Goal: Task Accomplishment & Management: Manage account settings

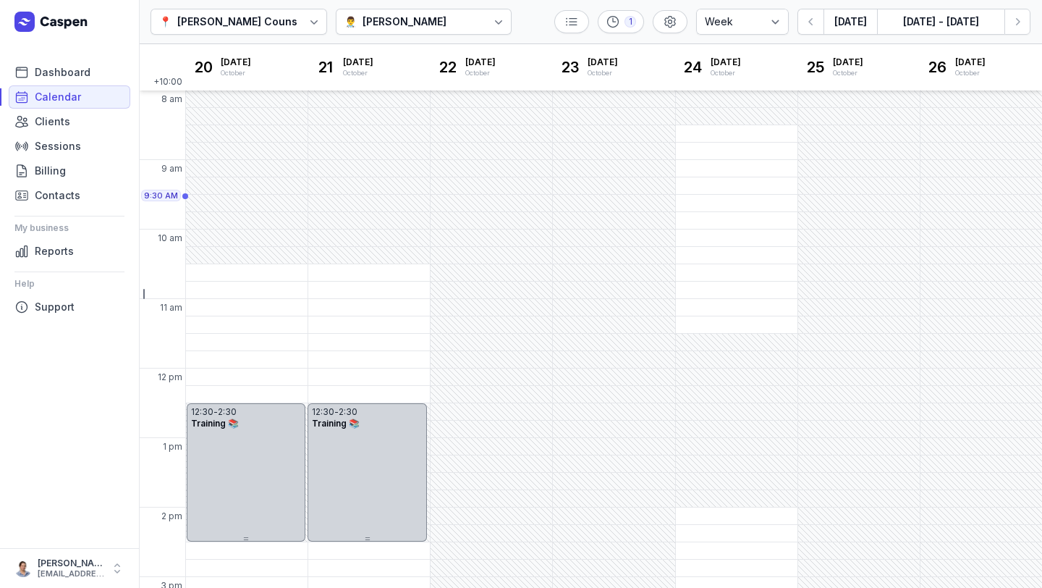
select select "week"
click at [855, 24] on button "[DATE]" at bounding box center [851, 22] width 54 height 26
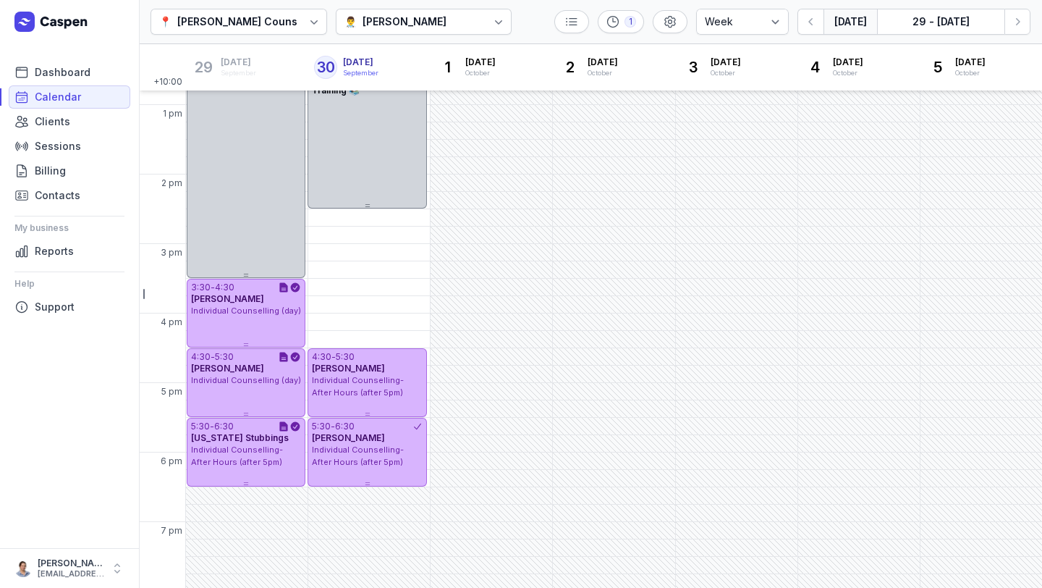
scroll to position [329, 0]
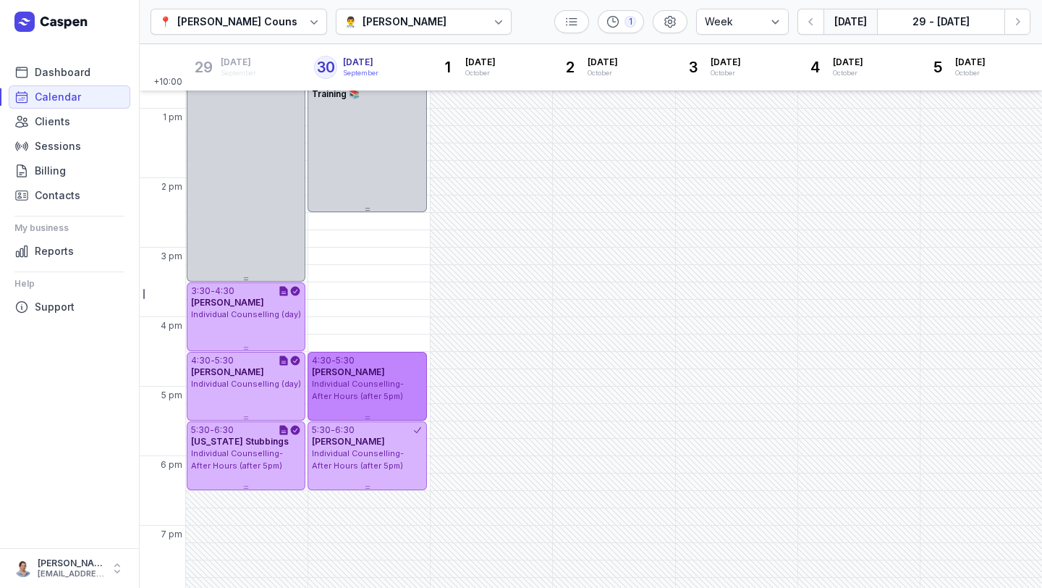
click at [383, 384] on span "Individual Counselling- After Hours (after 5pm)" at bounding box center [358, 389] width 92 height 22
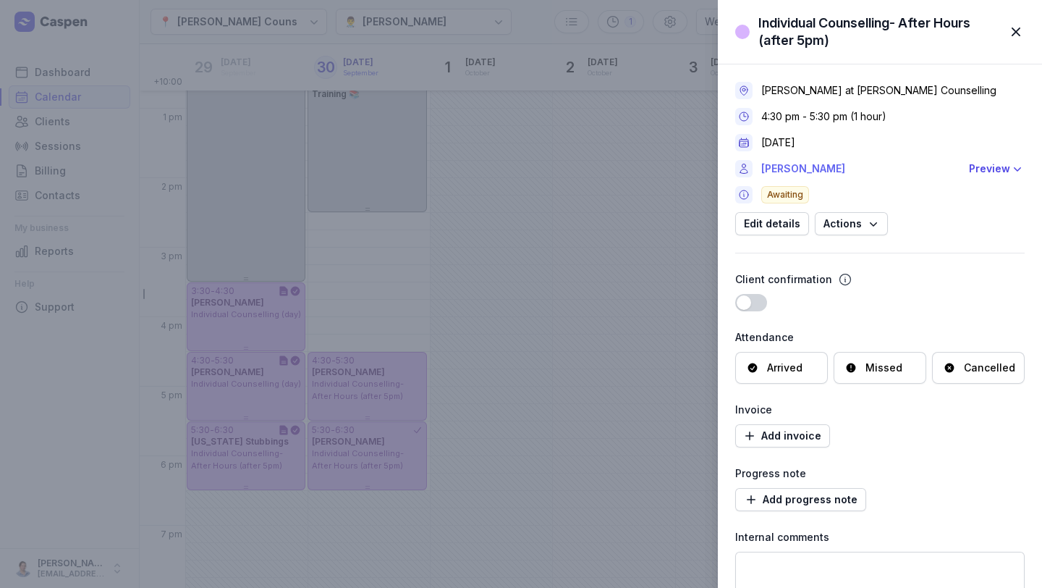
click at [786, 170] on link "[PERSON_NAME]" at bounding box center [860, 168] width 199 height 17
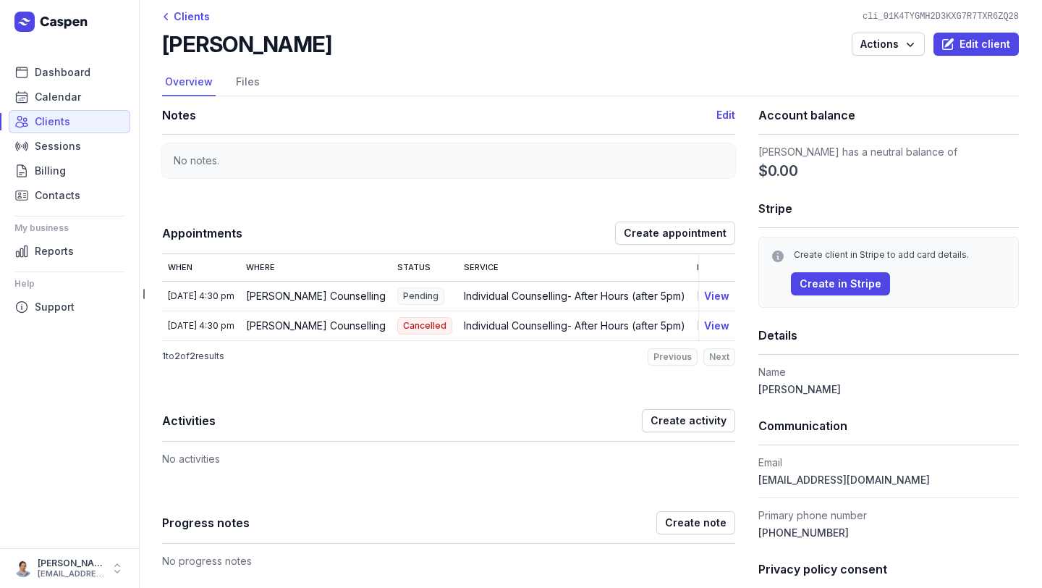
scroll to position [11, 0]
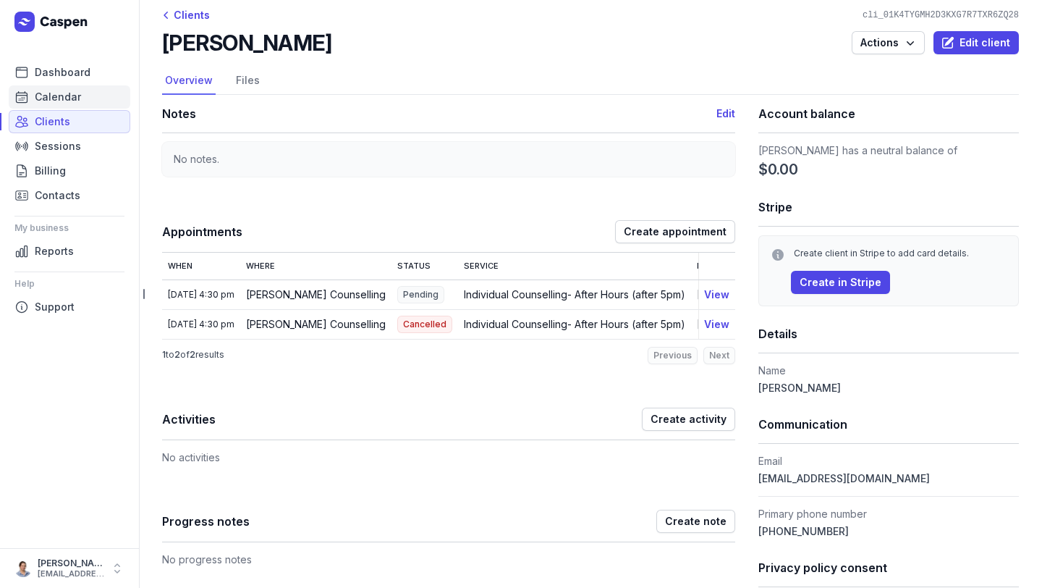
click at [47, 96] on span "Calendar" at bounding box center [58, 96] width 46 height 17
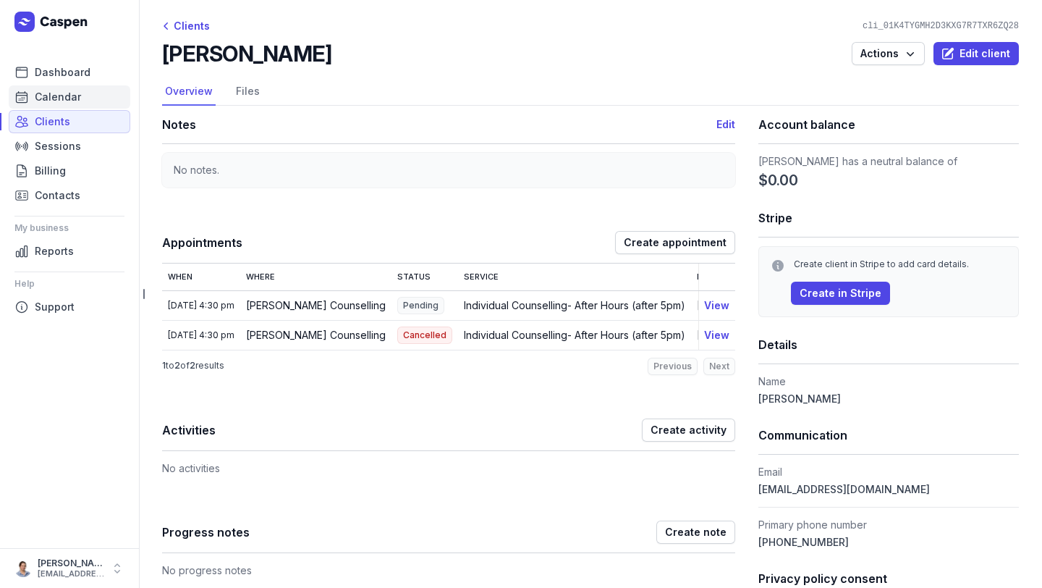
select select "week"
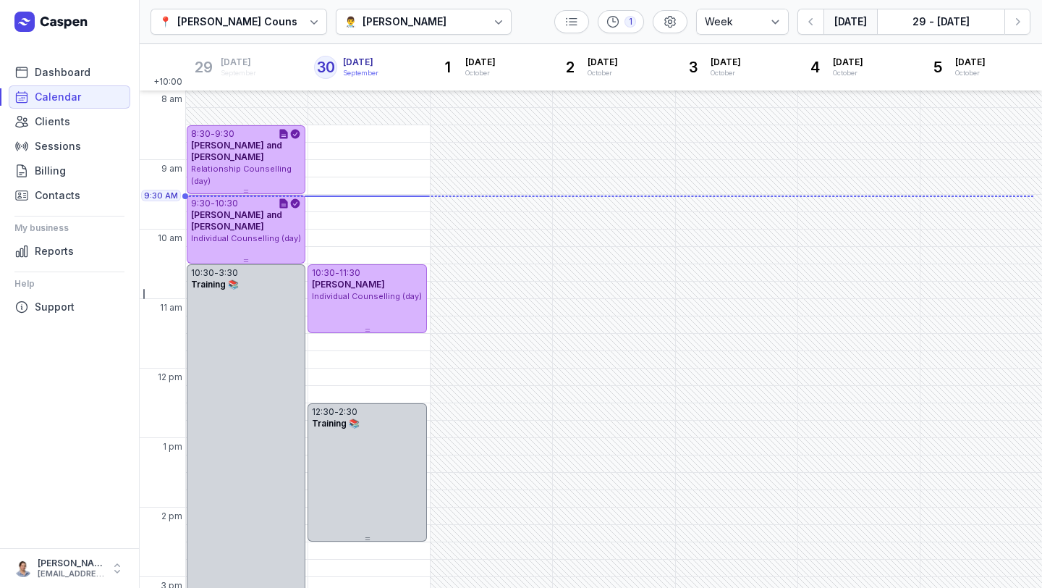
click at [486, 22] on div at bounding box center [499, 22] width 26 height 26
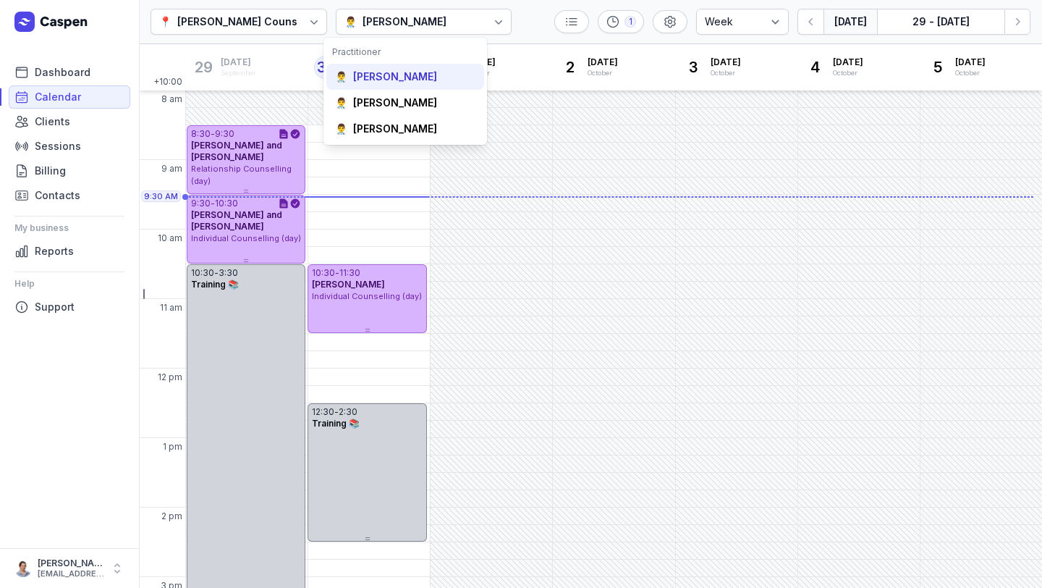
click at [394, 80] on div "[PERSON_NAME]" at bounding box center [395, 76] width 84 height 14
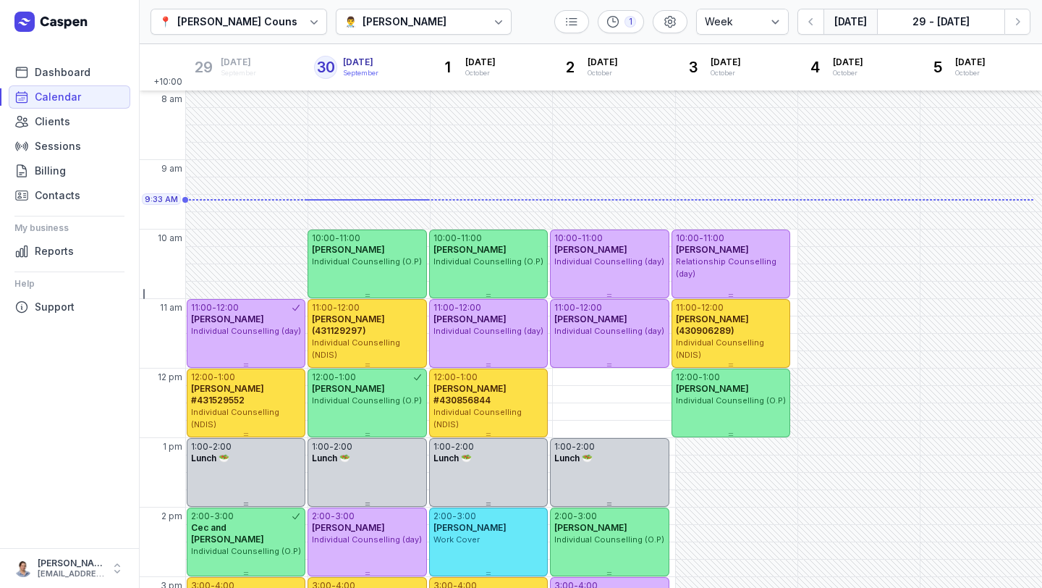
click at [388, 27] on div "[PERSON_NAME]" at bounding box center [405, 21] width 84 height 17
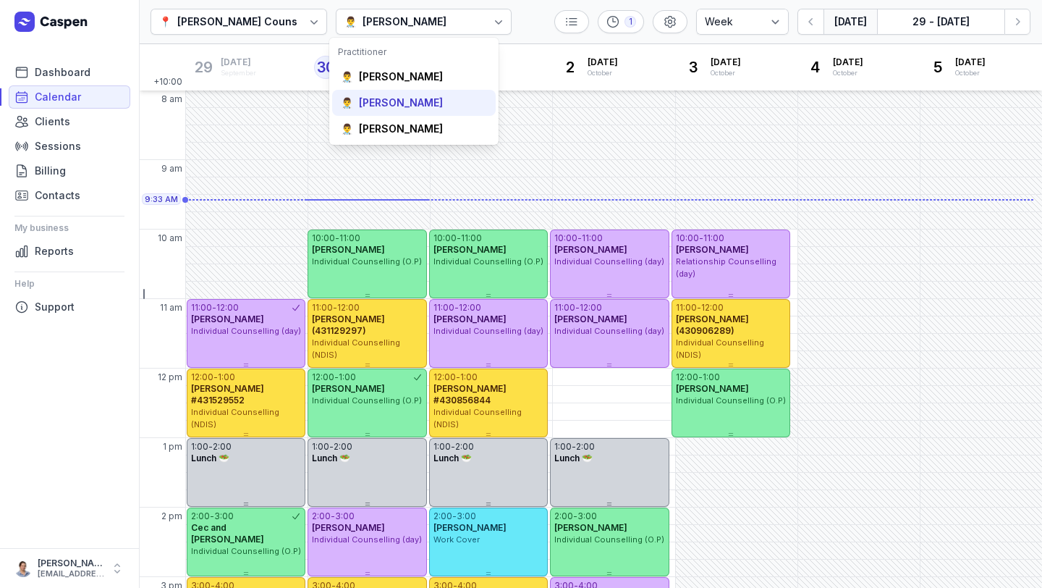
click at [392, 99] on div "[PERSON_NAME]" at bounding box center [401, 103] width 84 height 14
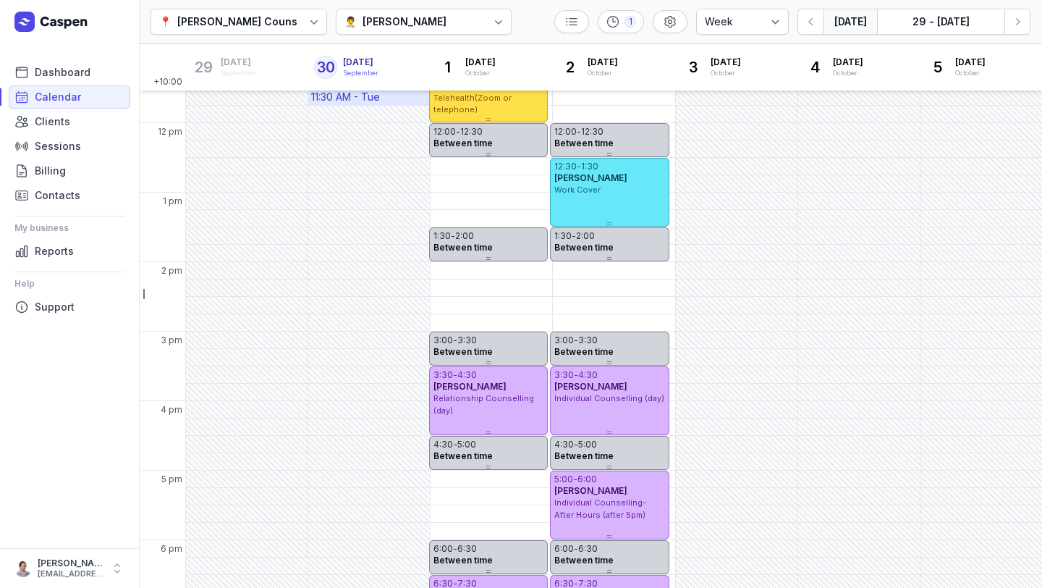
scroll to position [251, 0]
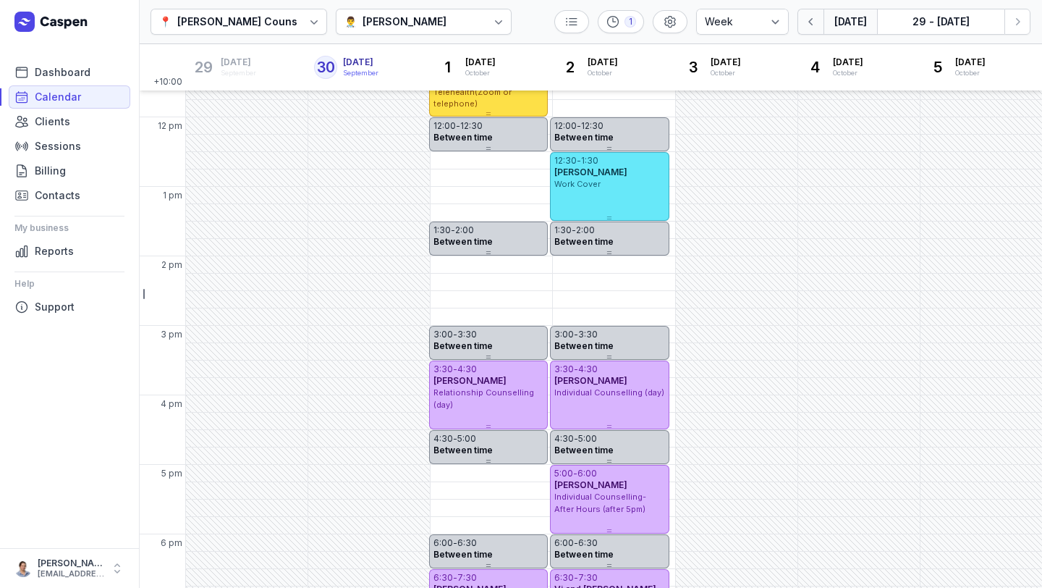
click at [818, 30] on button "button" at bounding box center [810, 22] width 26 height 26
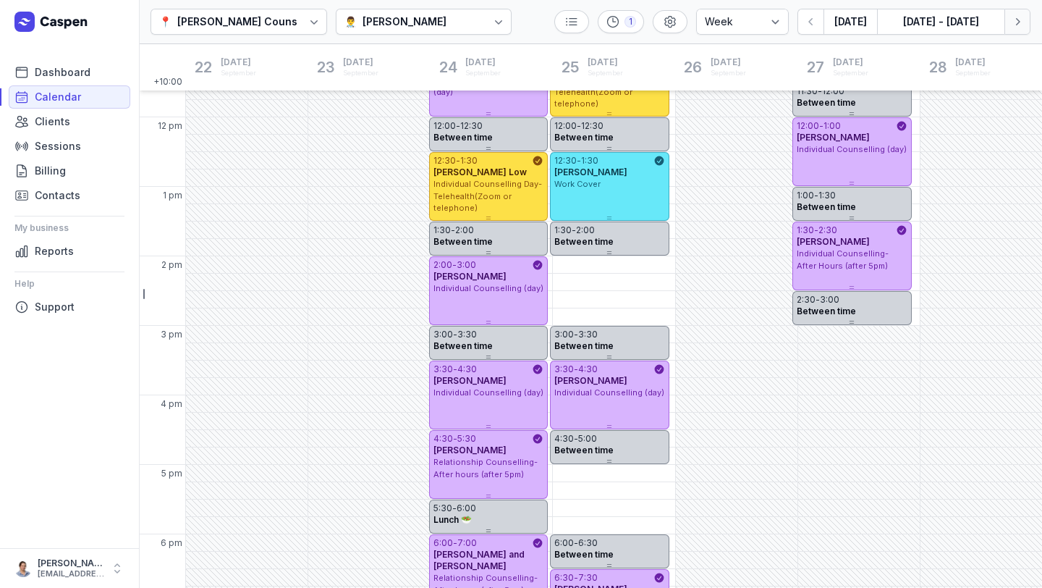
click at [1019, 20] on icon "button" at bounding box center [1017, 21] width 14 height 14
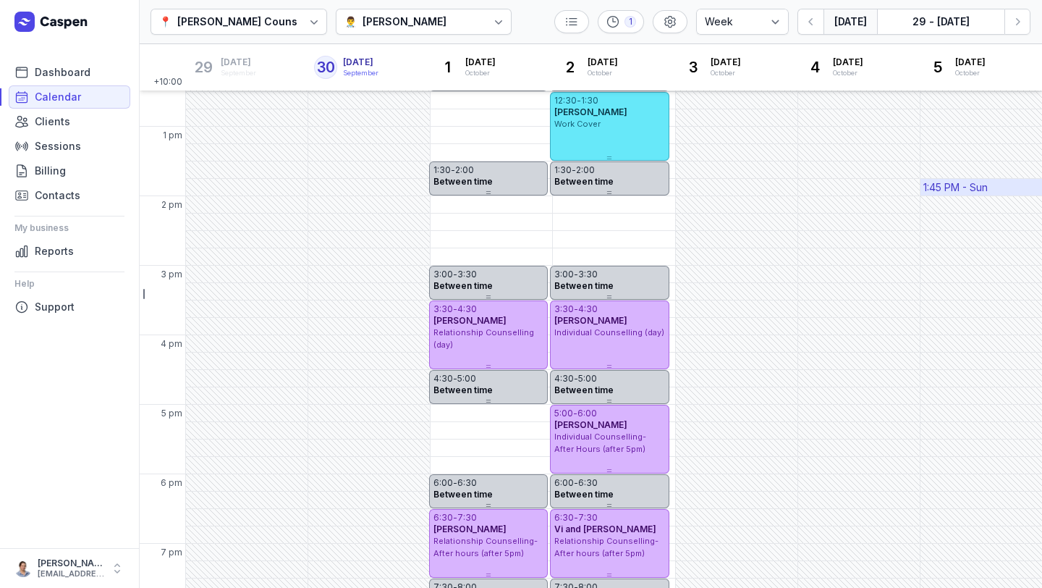
scroll to position [308, 0]
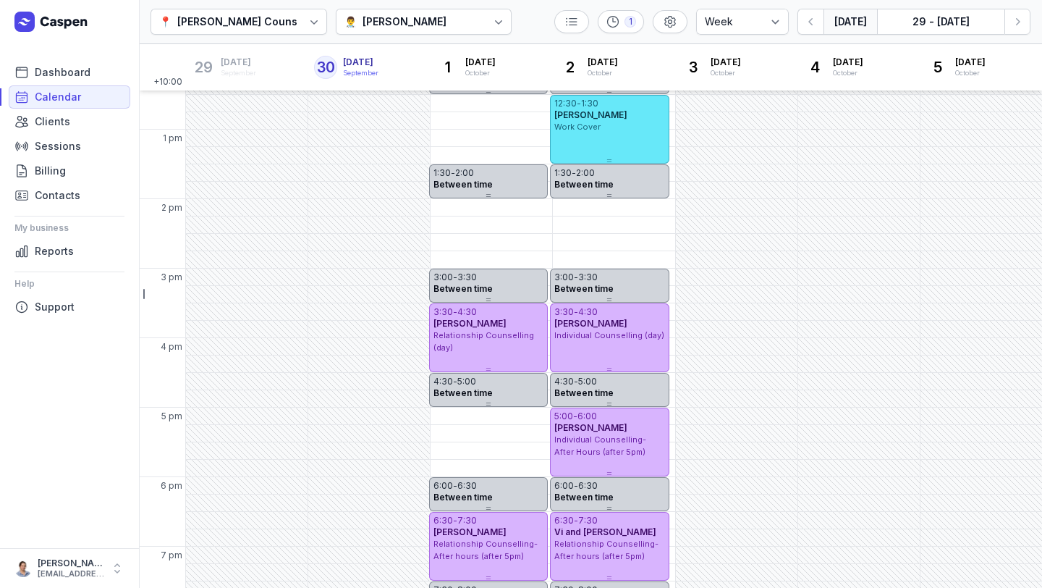
click at [374, 22] on div "[PERSON_NAME]" at bounding box center [405, 21] width 84 height 17
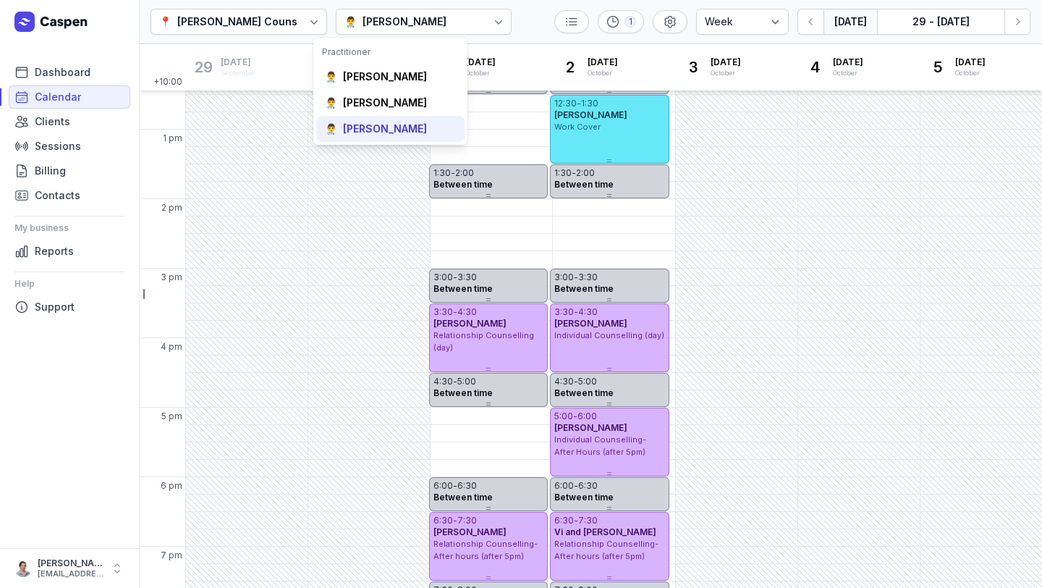
click at [379, 130] on div "[PERSON_NAME]" at bounding box center [385, 129] width 84 height 14
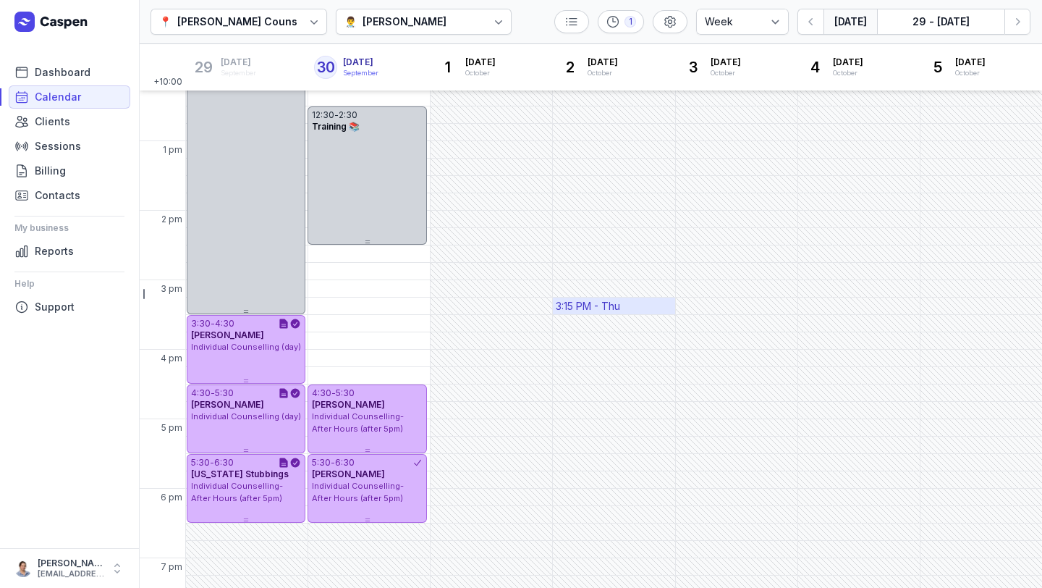
scroll to position [301, 0]
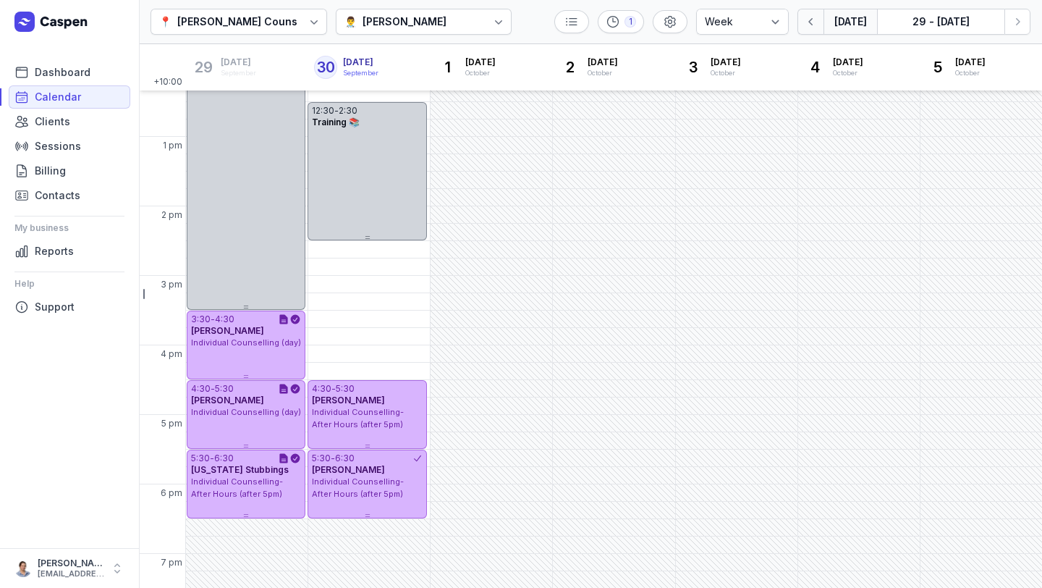
click at [815, 31] on button "button" at bounding box center [810, 22] width 26 height 26
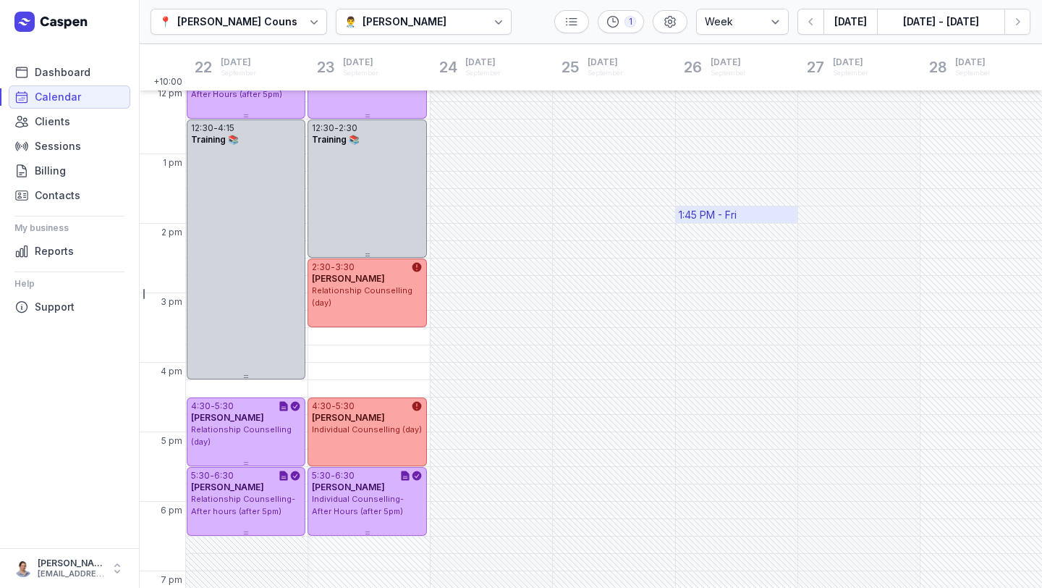
scroll to position [285, 0]
click at [816, 25] on icon "button" at bounding box center [811, 21] width 14 height 14
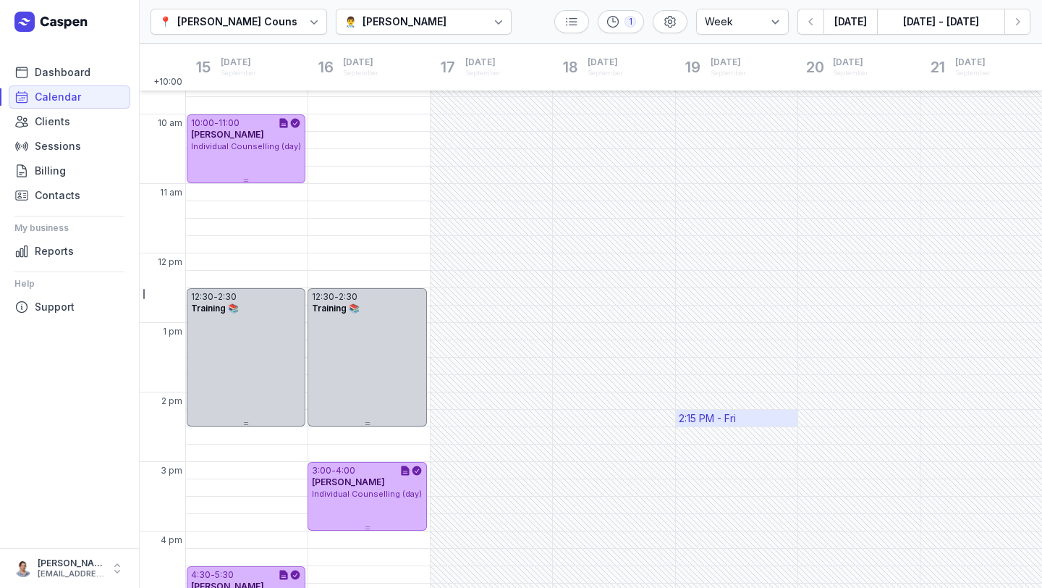
scroll to position [198, 0]
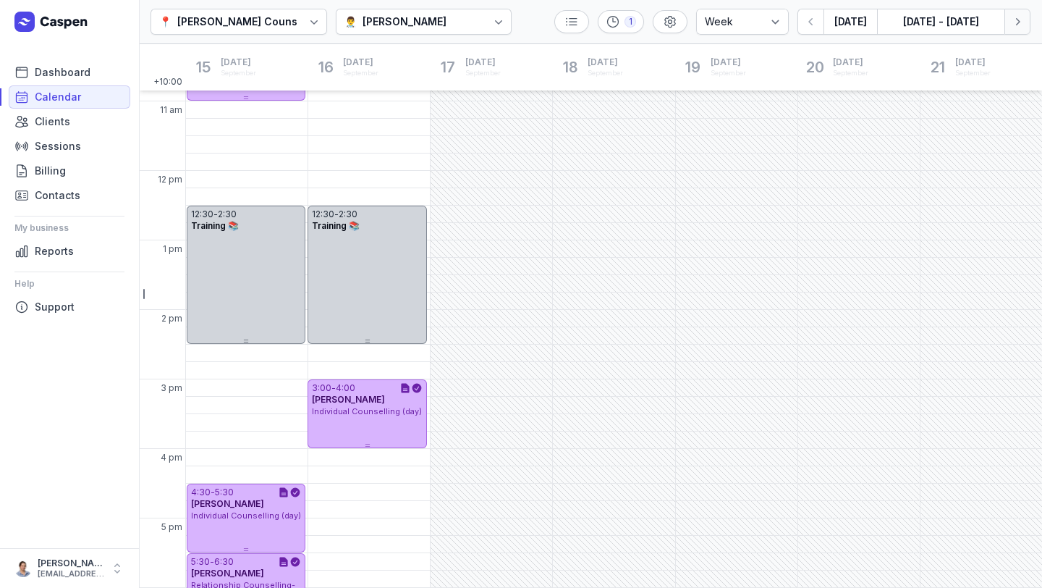
click at [1026, 20] on button "Next week" at bounding box center [1017, 22] width 26 height 26
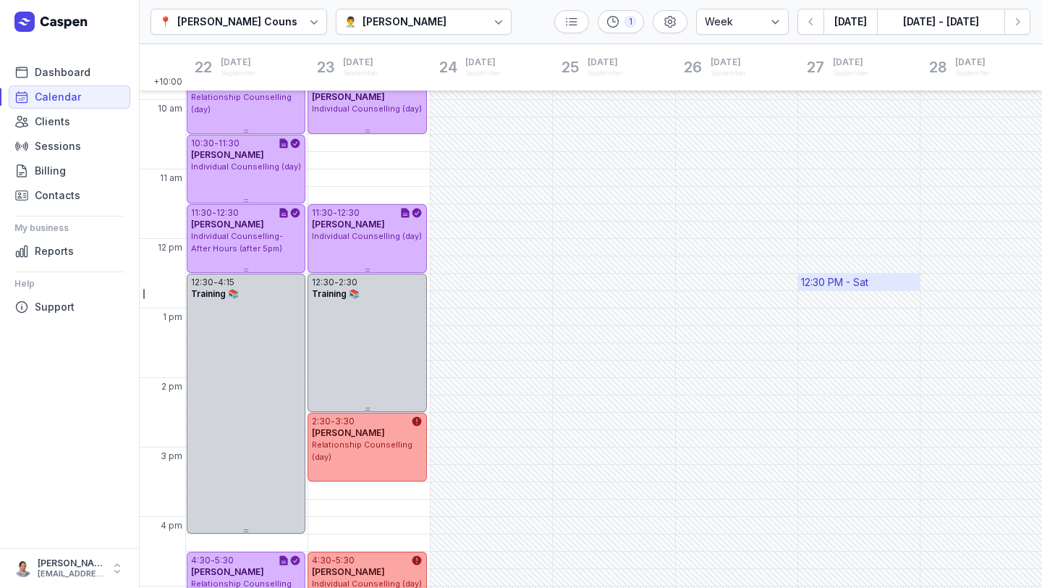
scroll to position [150, 0]
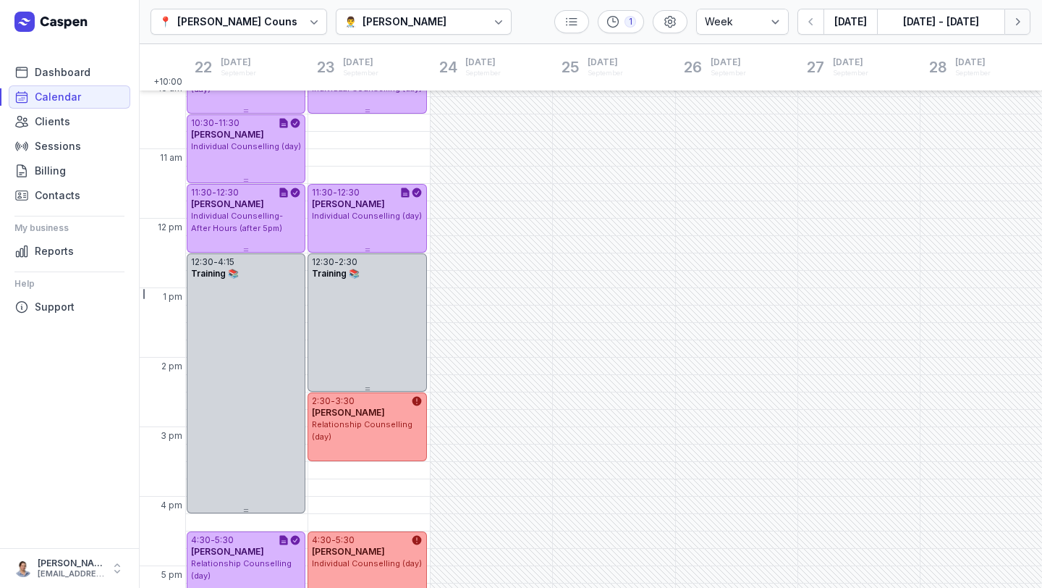
click at [1014, 29] on button "Next week" at bounding box center [1017, 22] width 26 height 26
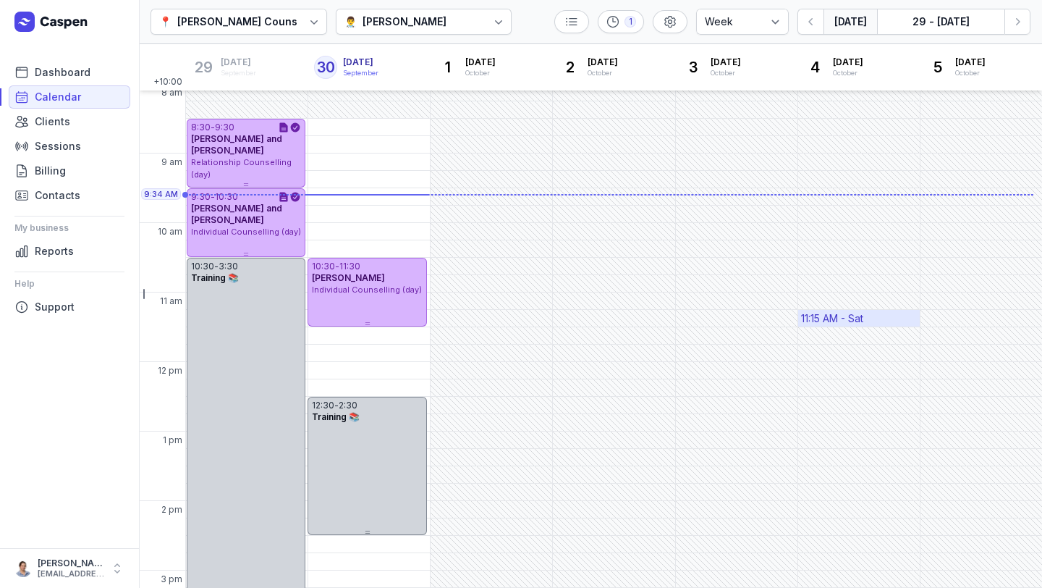
scroll to position [24, 0]
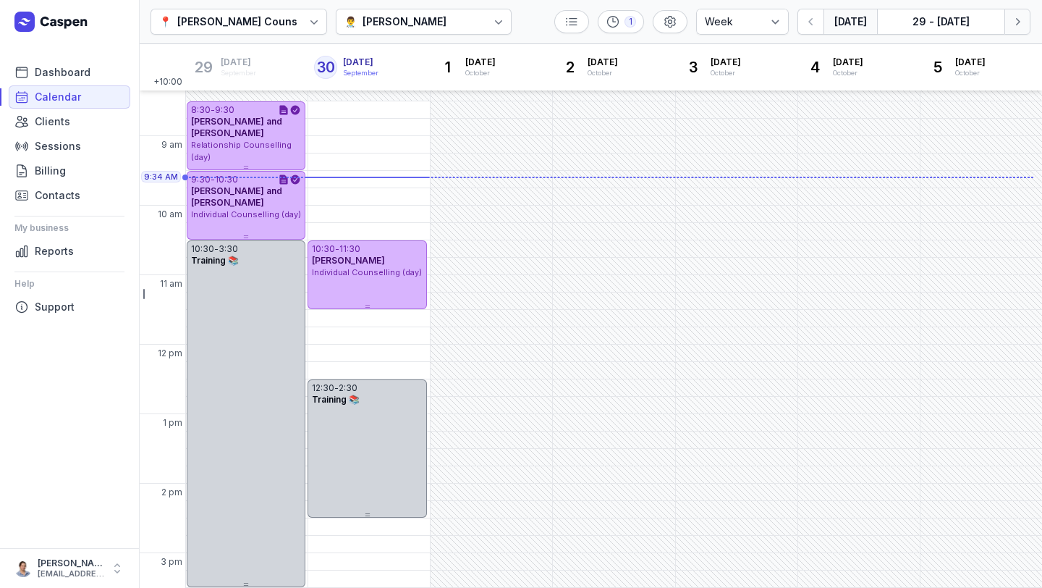
click at [1013, 23] on icon "button" at bounding box center [1017, 21] width 14 height 14
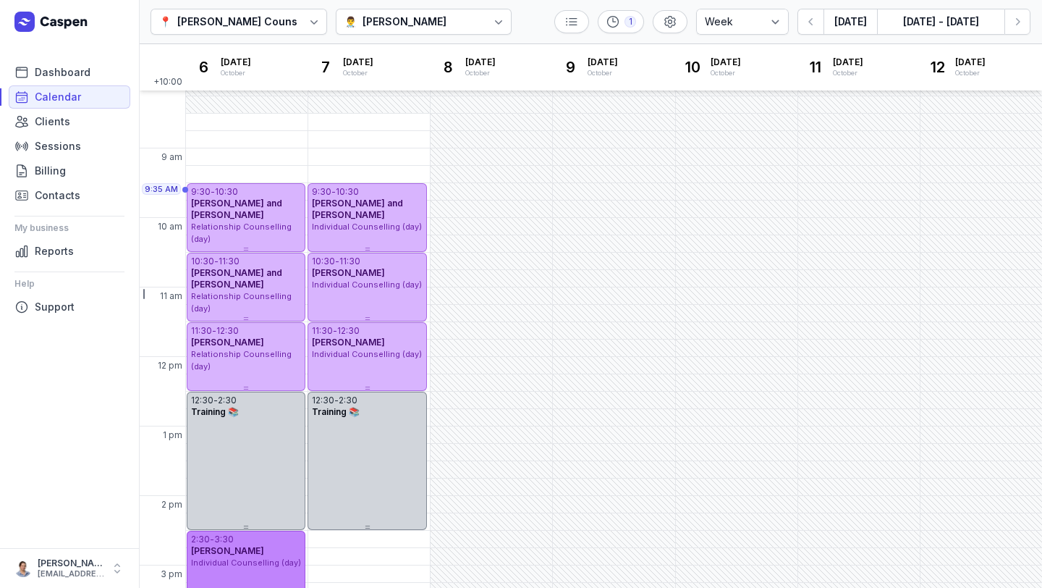
scroll to position [14, 0]
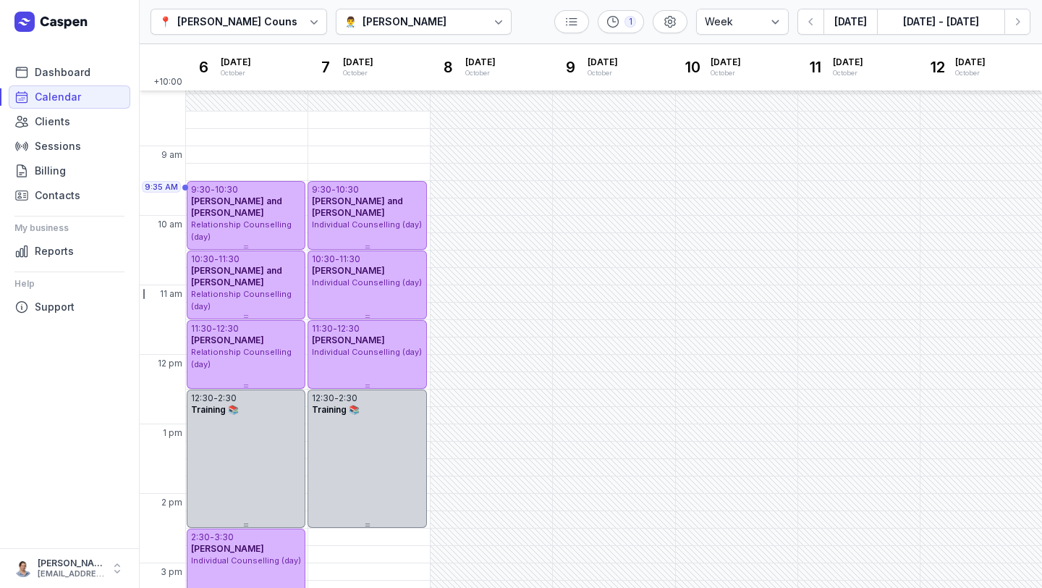
click at [371, 22] on div "[PERSON_NAME]" at bounding box center [405, 21] width 84 height 17
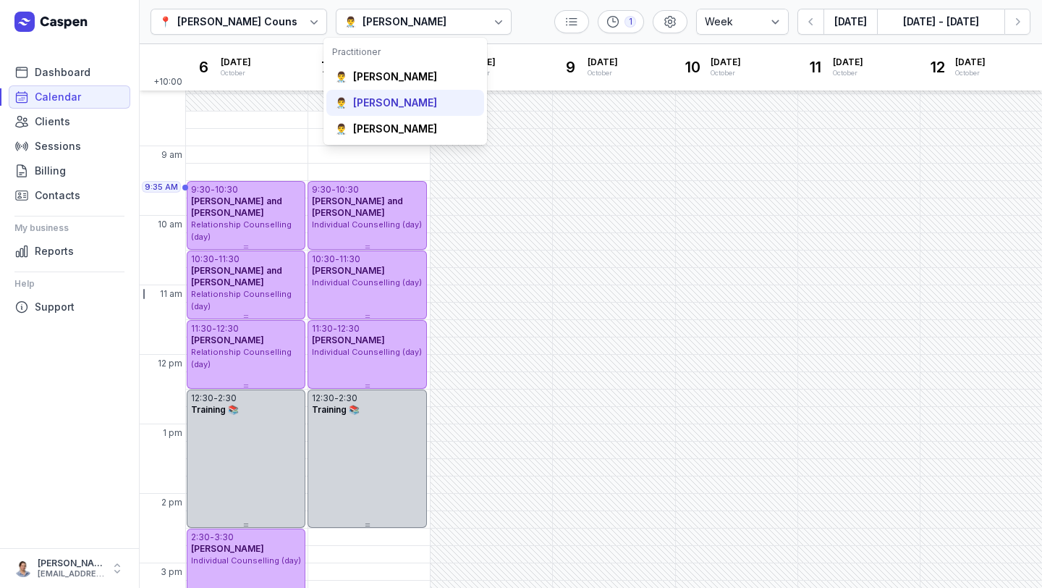
click at [382, 104] on div "[PERSON_NAME]" at bounding box center [395, 103] width 84 height 14
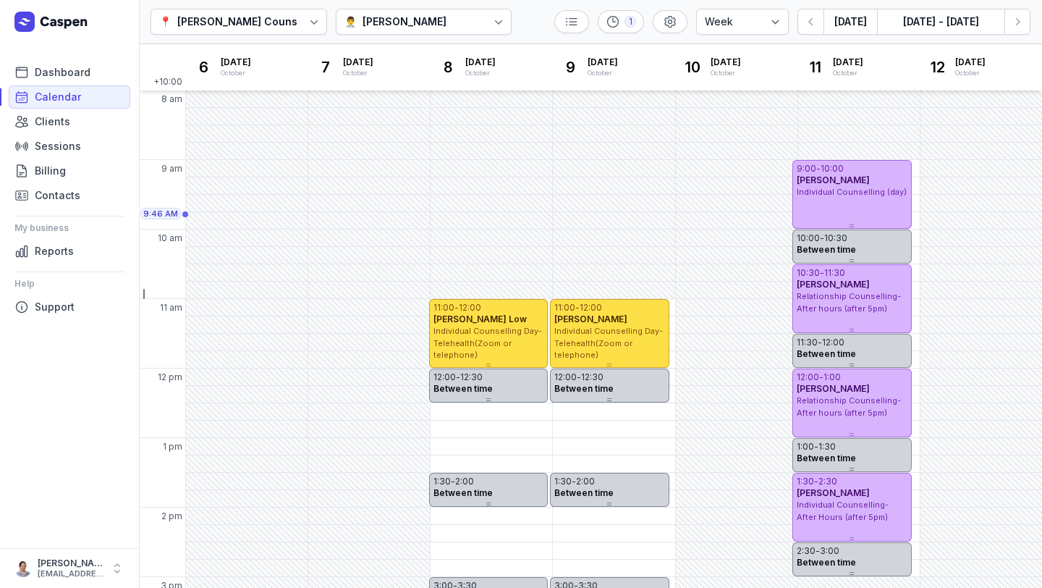
click at [491, 21] on icon at bounding box center [498, 21] width 14 height 14
click at [392, 124] on div "[PERSON_NAME]" at bounding box center [385, 129] width 84 height 14
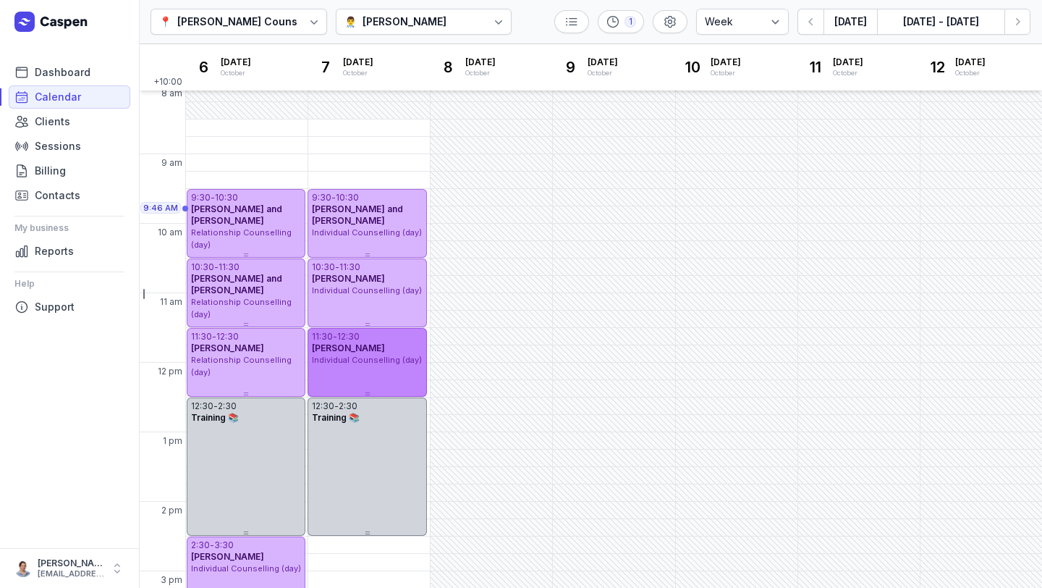
scroll to position [13, 0]
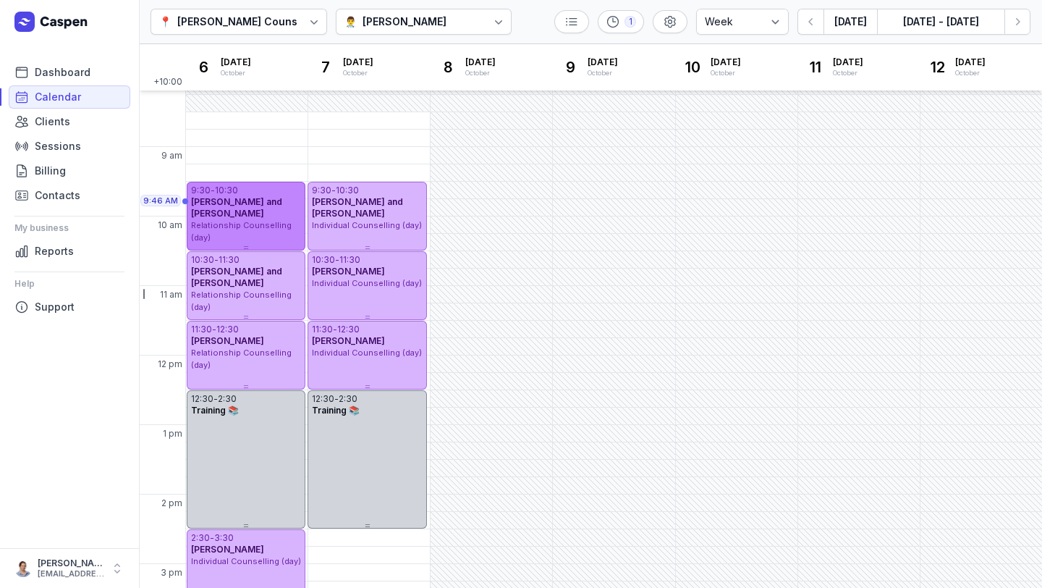
click at [245, 213] on span "[PERSON_NAME] and [PERSON_NAME]" at bounding box center [236, 207] width 91 height 22
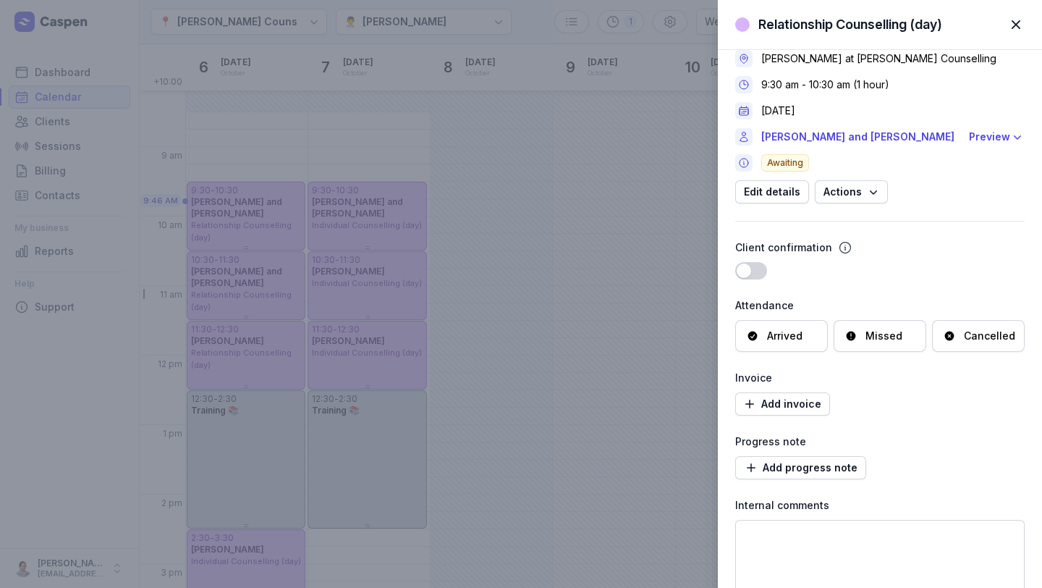
scroll to position [0, 0]
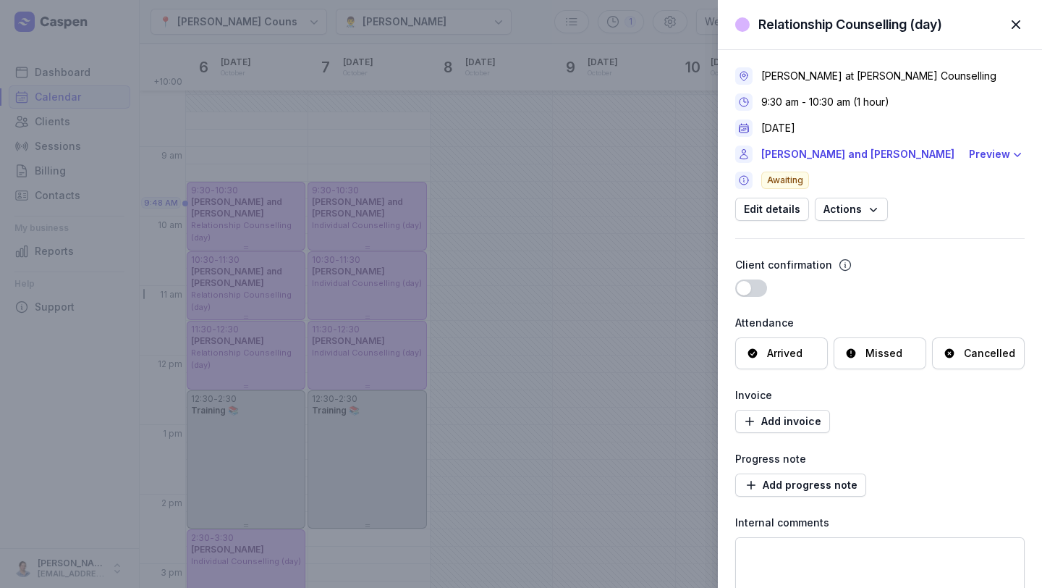
click at [976, 258] on div "Client confirmation" at bounding box center [879, 264] width 289 height 17
click at [1016, 28] on span "button" at bounding box center [1016, 25] width 32 height 32
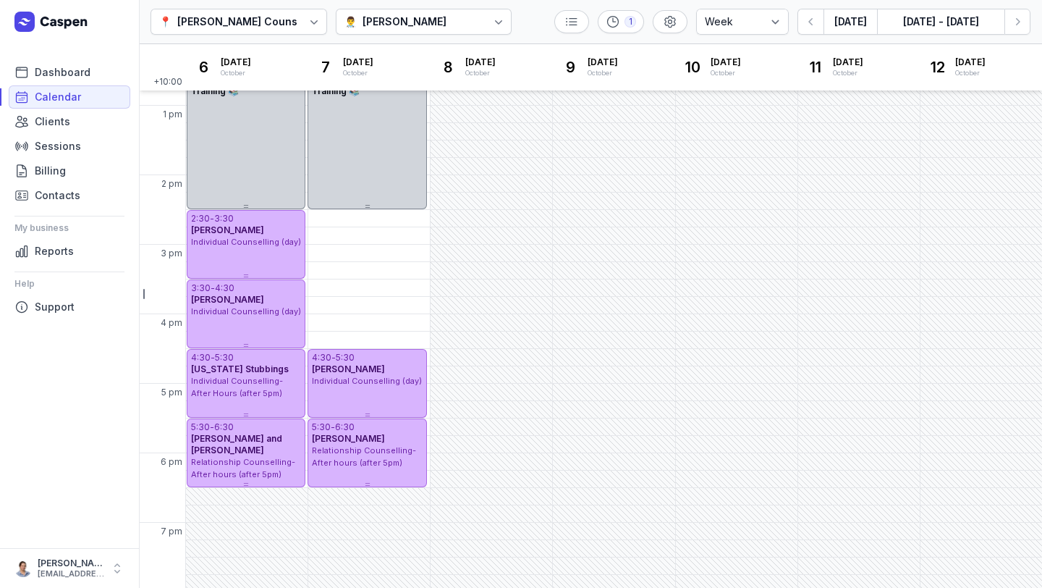
scroll to position [331, 0]
click at [808, 16] on icon "button" at bounding box center [811, 21] width 14 height 14
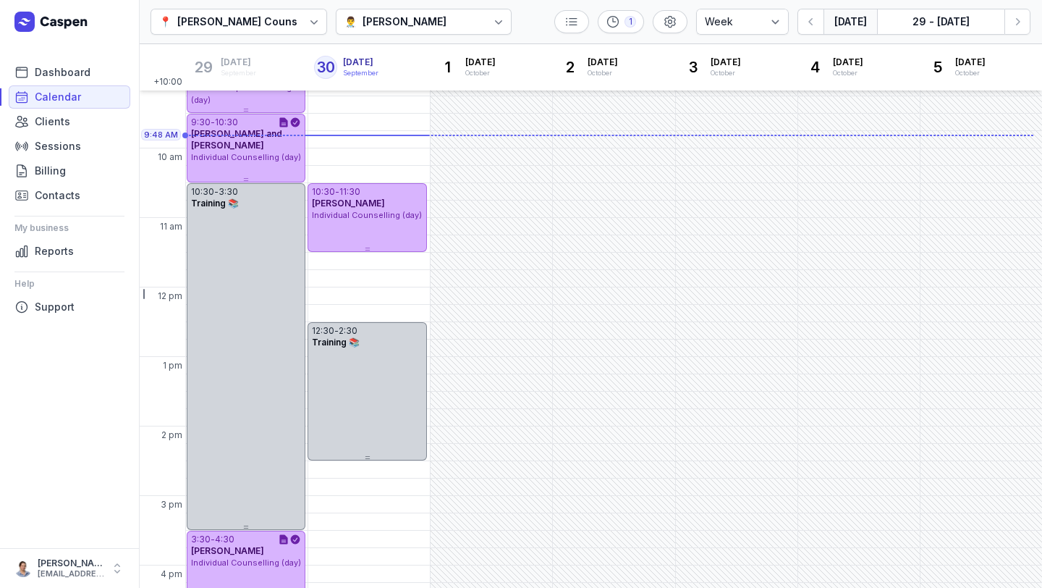
scroll to position [82, 0]
click at [565, 30] on link at bounding box center [571, 21] width 35 height 23
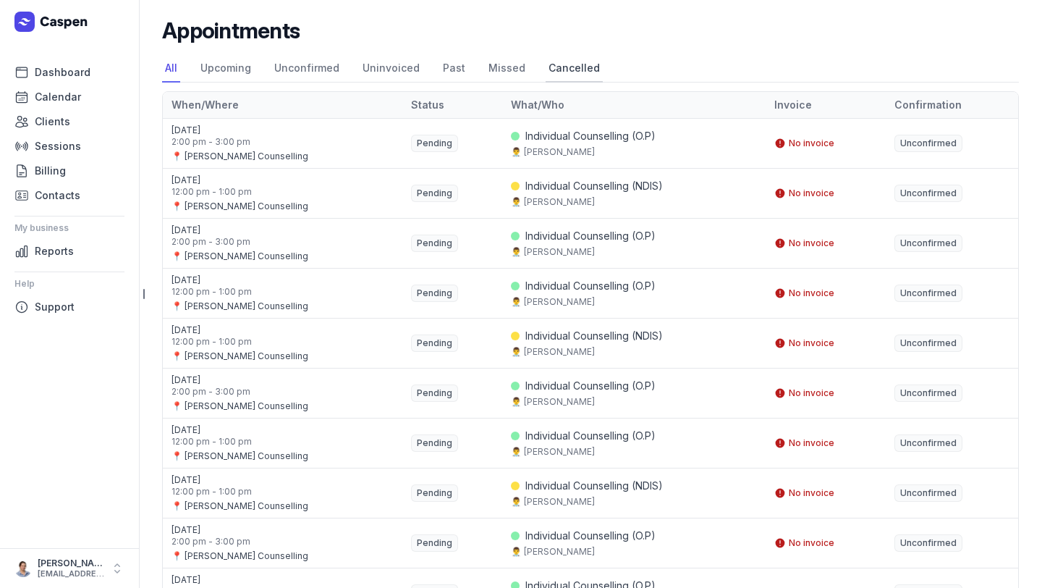
click at [561, 65] on link "Cancelled" at bounding box center [574, 68] width 57 height 27
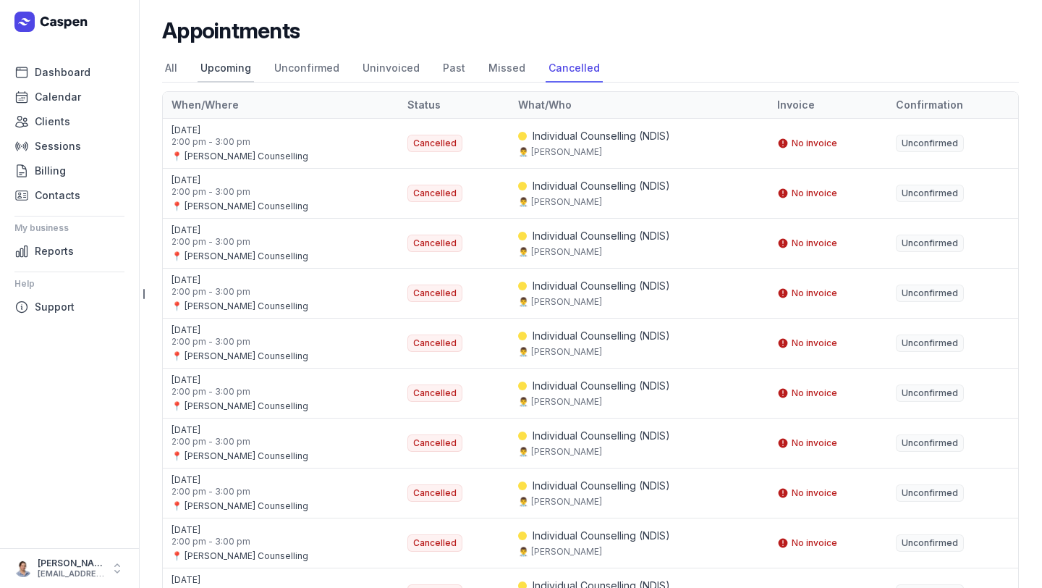
click at [228, 74] on link "Upcoming" at bounding box center [226, 68] width 56 height 27
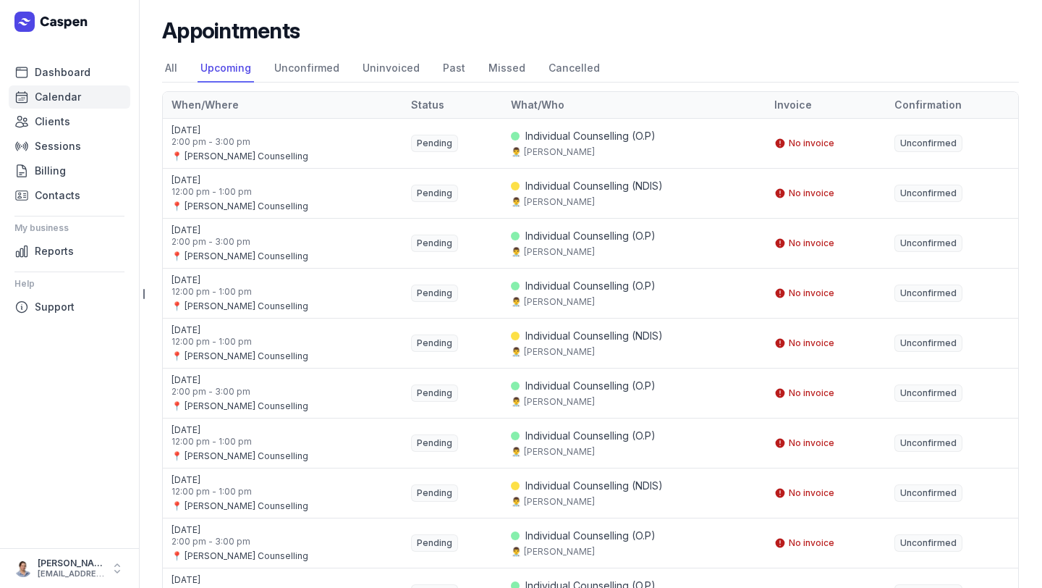
click at [67, 93] on span "Calendar" at bounding box center [58, 96] width 46 height 17
select select "week"
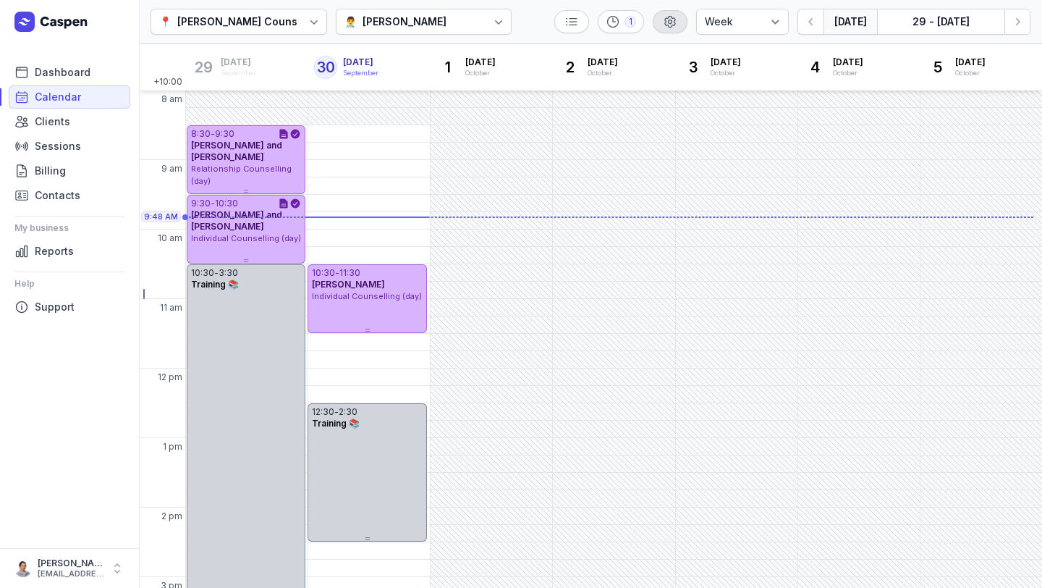
click at [682, 26] on div "button" at bounding box center [670, 21] width 35 height 23
select select "8"
select select "20"
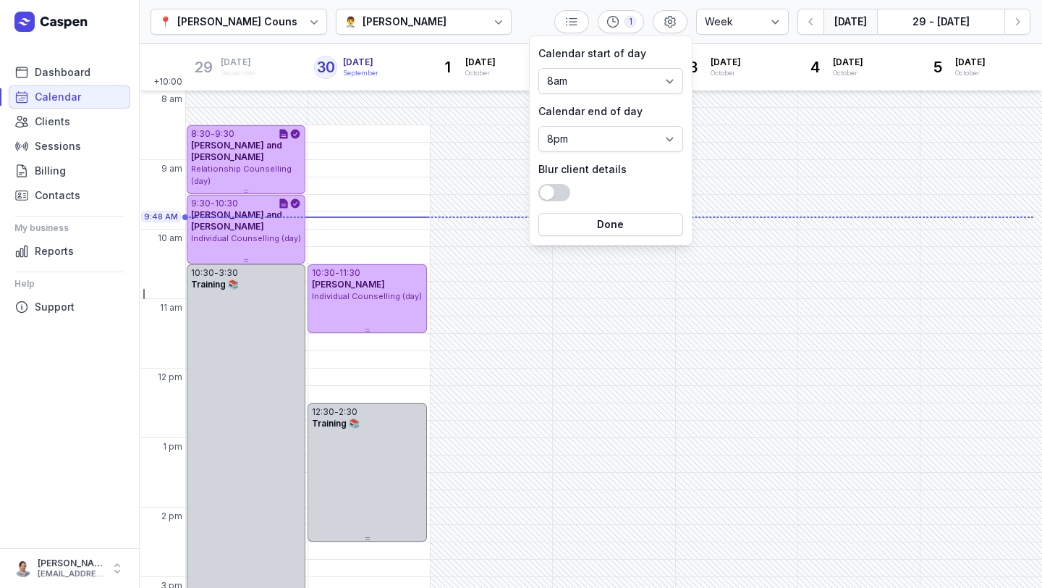
click at [524, 15] on div "📍 [PERSON_NAME] Counselling 👨‍⚕️ [PERSON_NAME] 1 Day 3 days Work week Week [DAT…" at bounding box center [590, 22] width 903 height 44
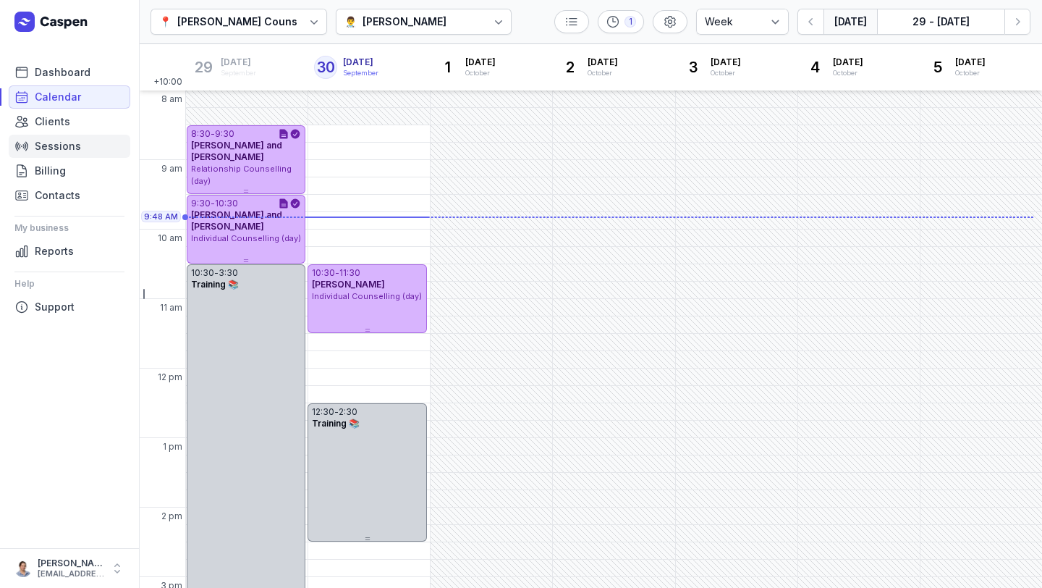
click at [67, 150] on span "Sessions" at bounding box center [58, 145] width 46 height 17
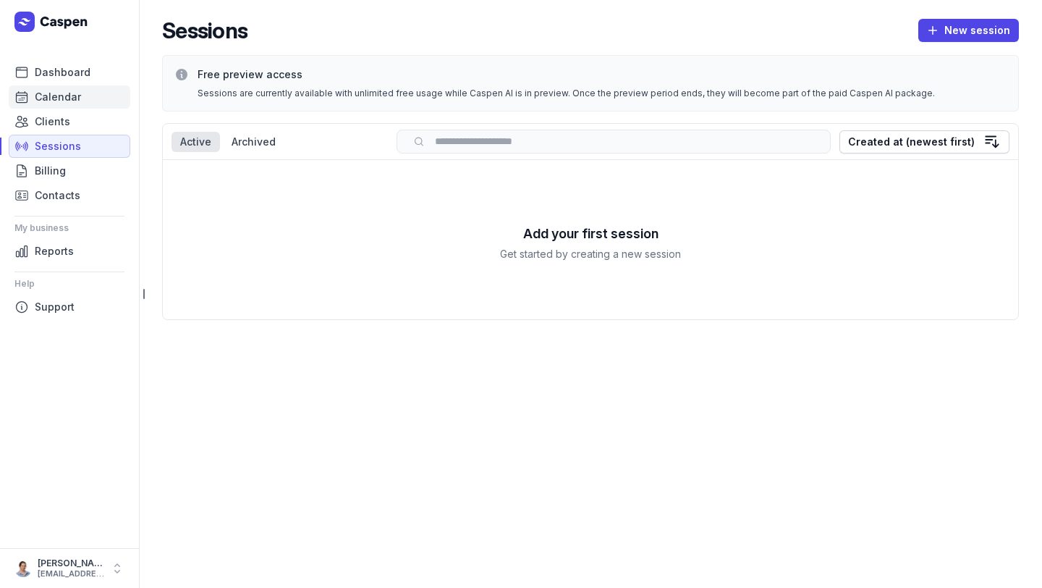
click at [60, 99] on span "Calendar" at bounding box center [58, 96] width 46 height 17
select select "week"
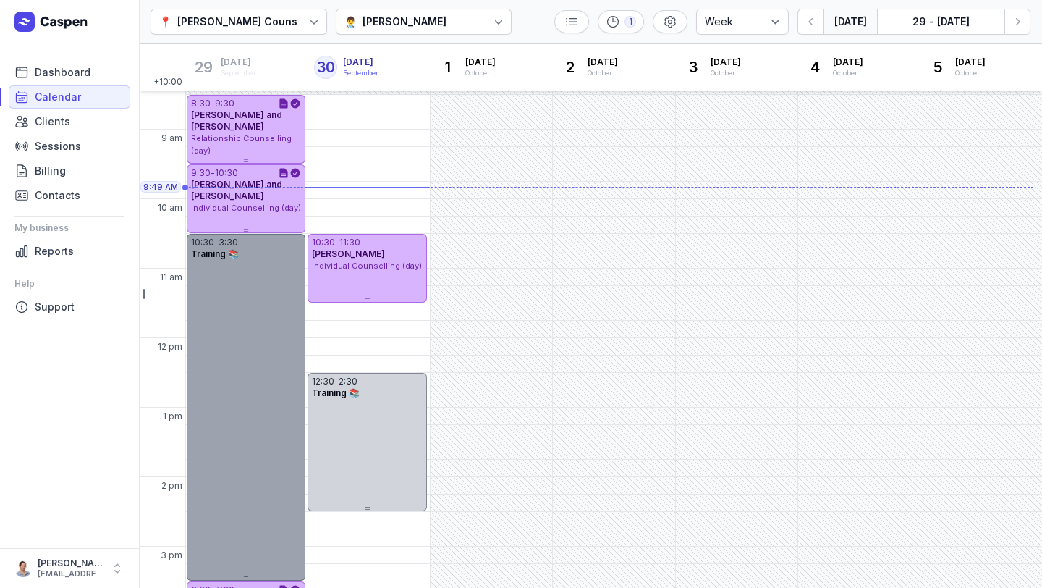
scroll to position [31, 0]
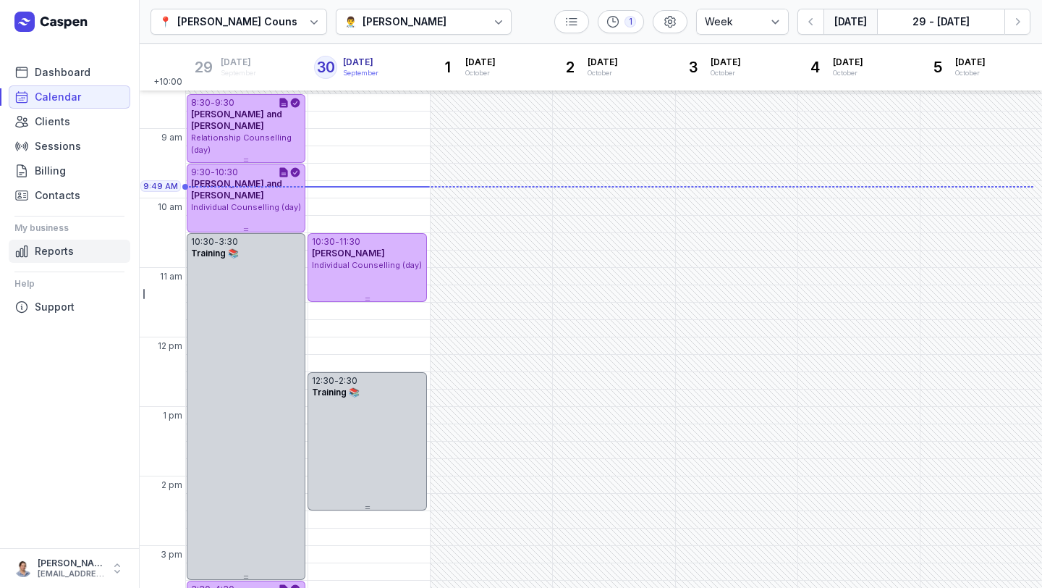
click at [57, 257] on span "Reports" at bounding box center [54, 250] width 39 height 17
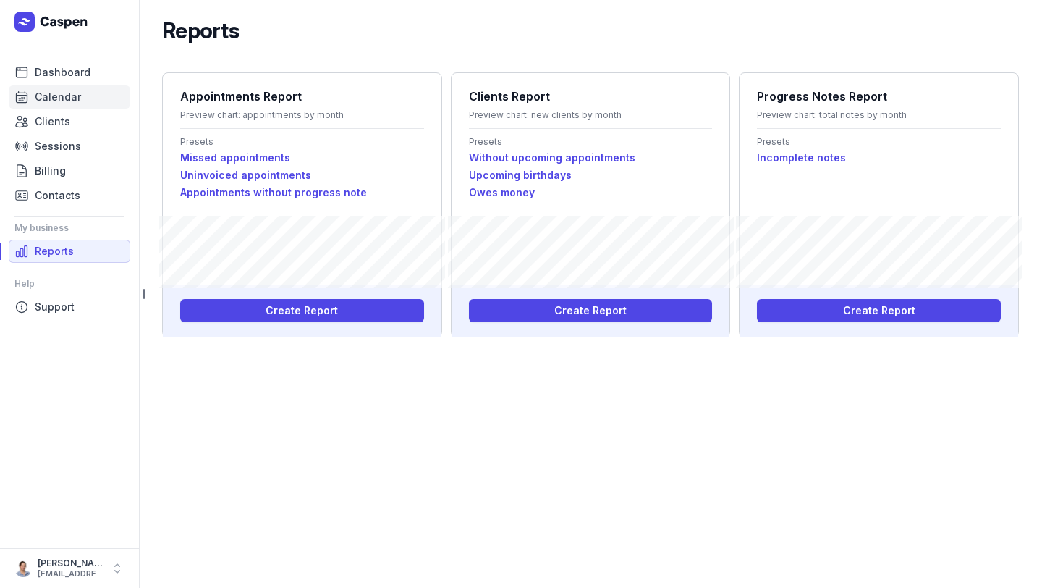
click at [46, 92] on span "Calendar" at bounding box center [58, 96] width 46 height 17
select select "week"
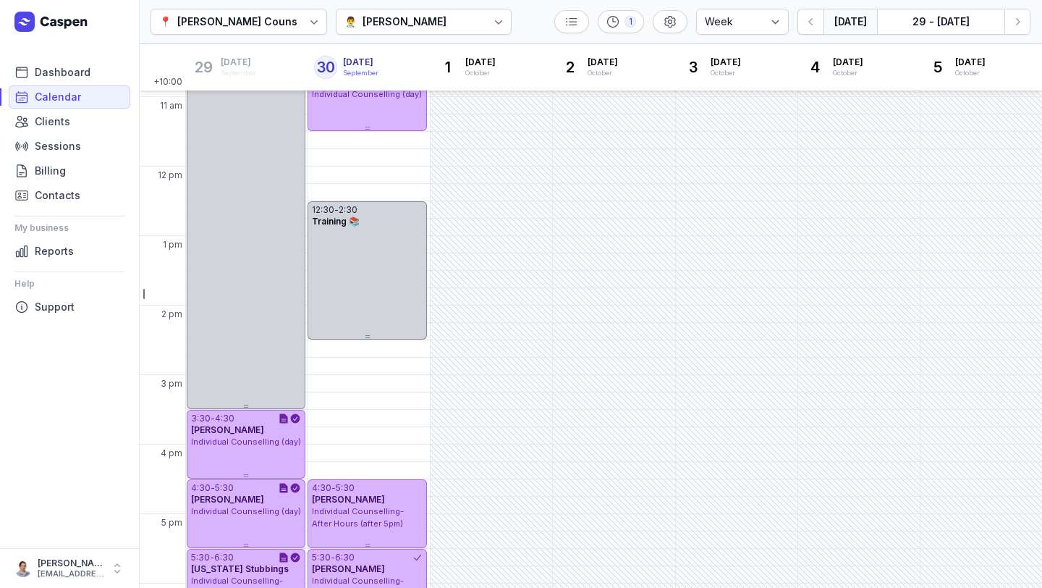
scroll to position [336, 0]
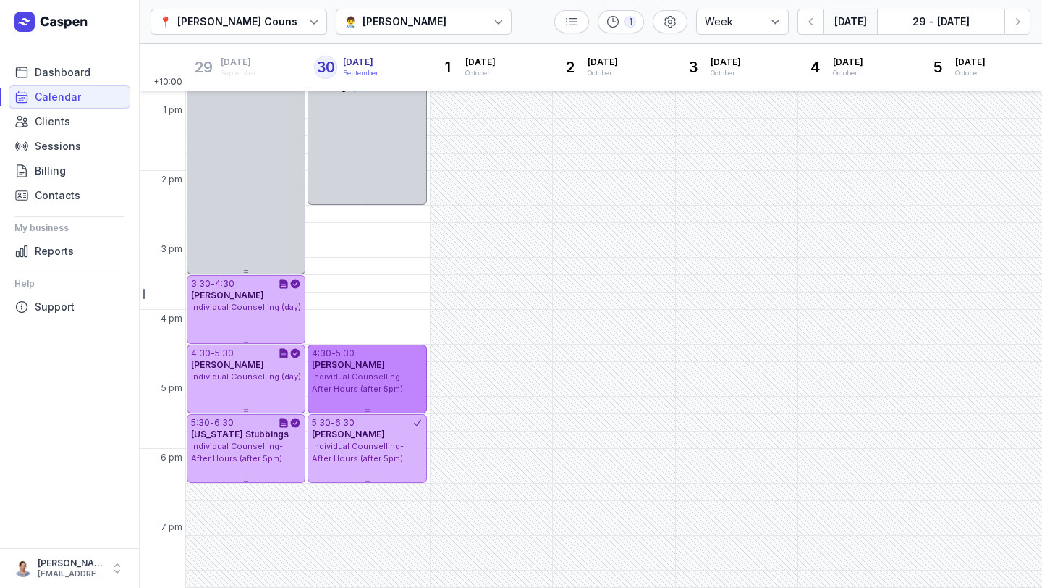
click at [371, 376] on span "Individual Counselling- After Hours (after 5pm)" at bounding box center [358, 382] width 92 height 22
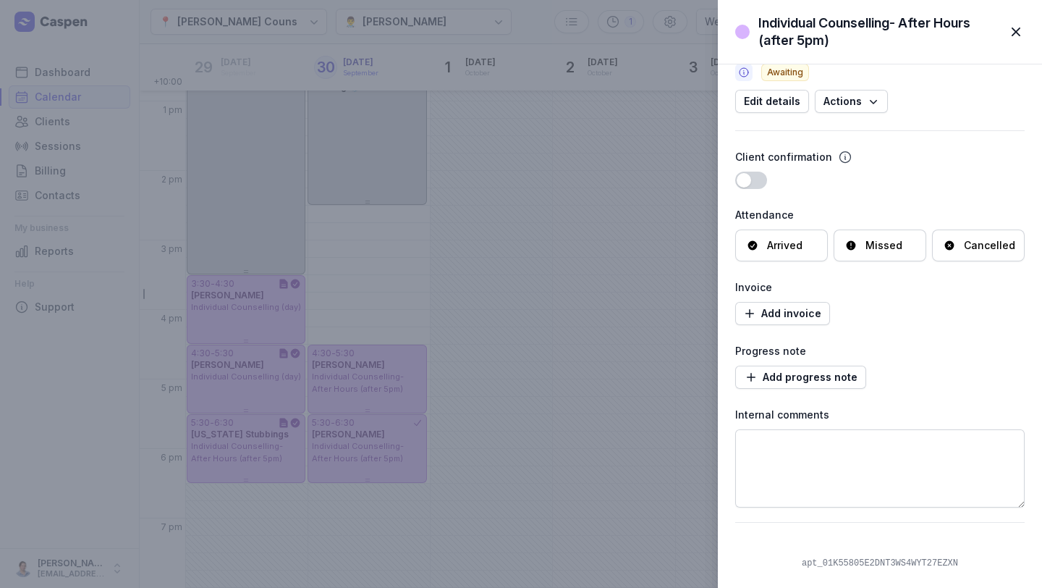
scroll to position [0, 0]
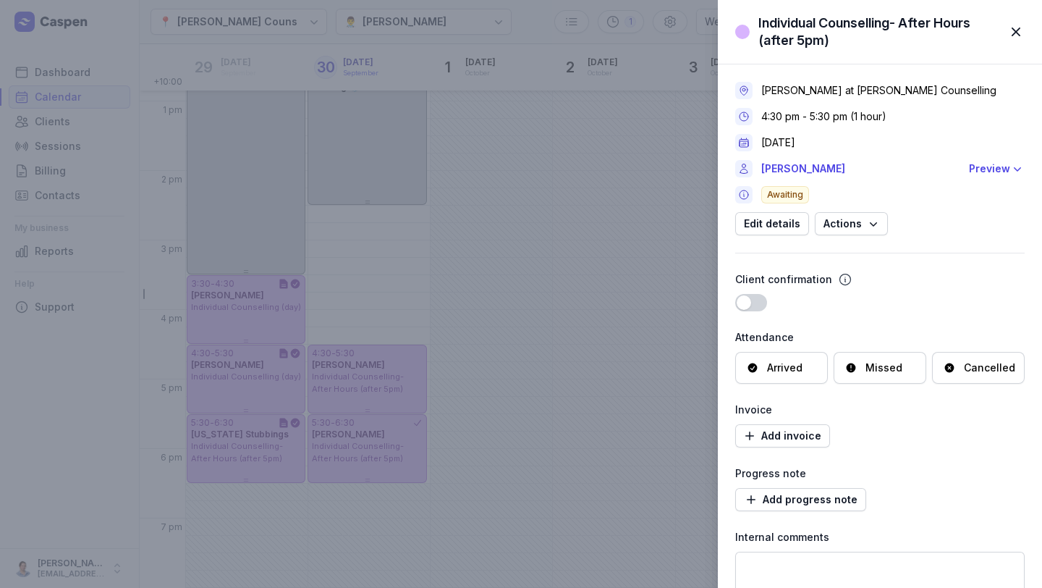
click at [1014, 33] on span "button" at bounding box center [1016, 32] width 32 height 32
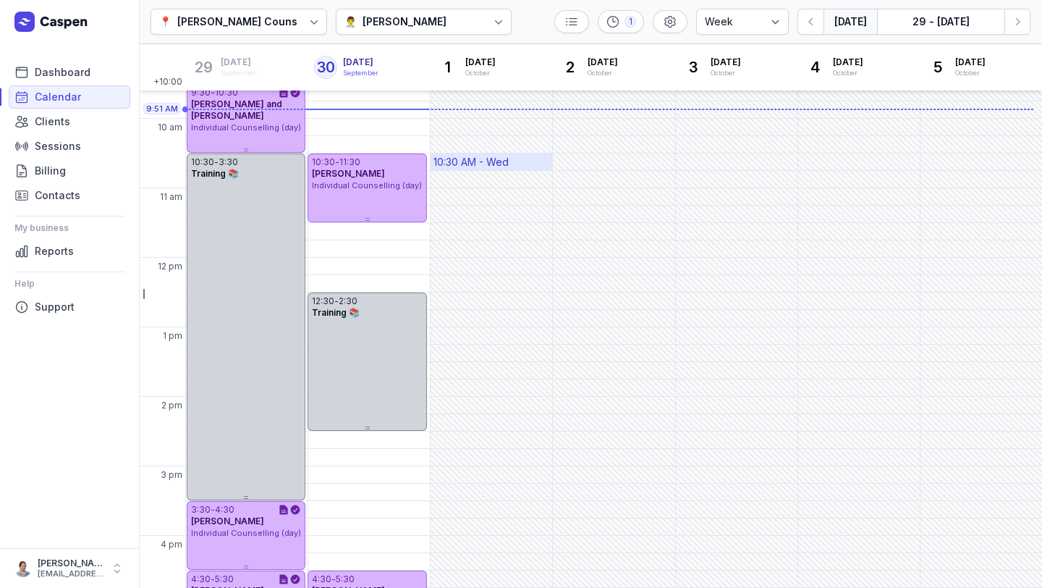
scroll to position [106, 0]
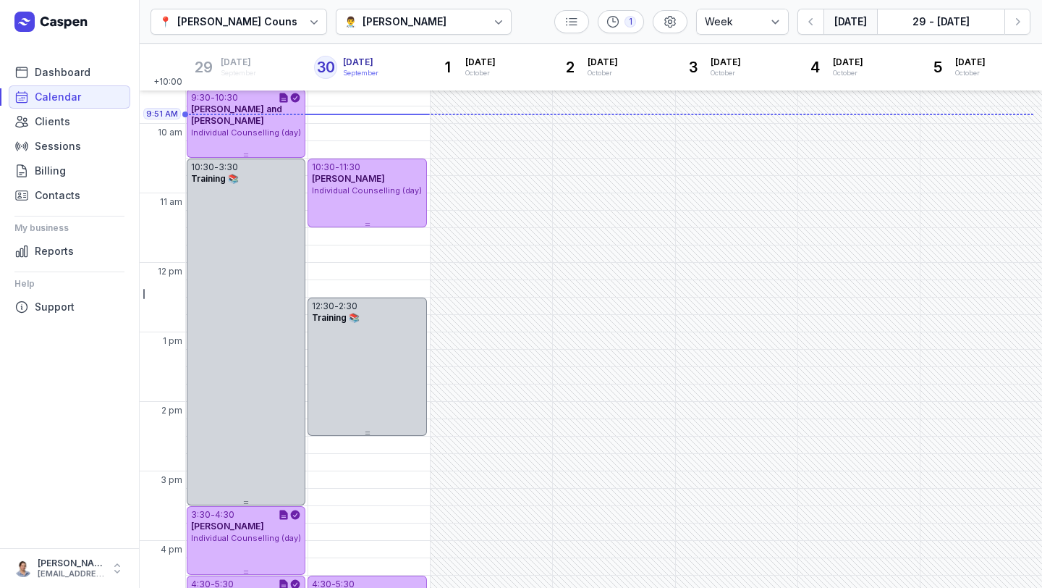
click at [840, 22] on button "[DATE]" at bounding box center [851, 22] width 54 height 26
click at [818, 28] on icon "button" at bounding box center [811, 21] width 14 height 14
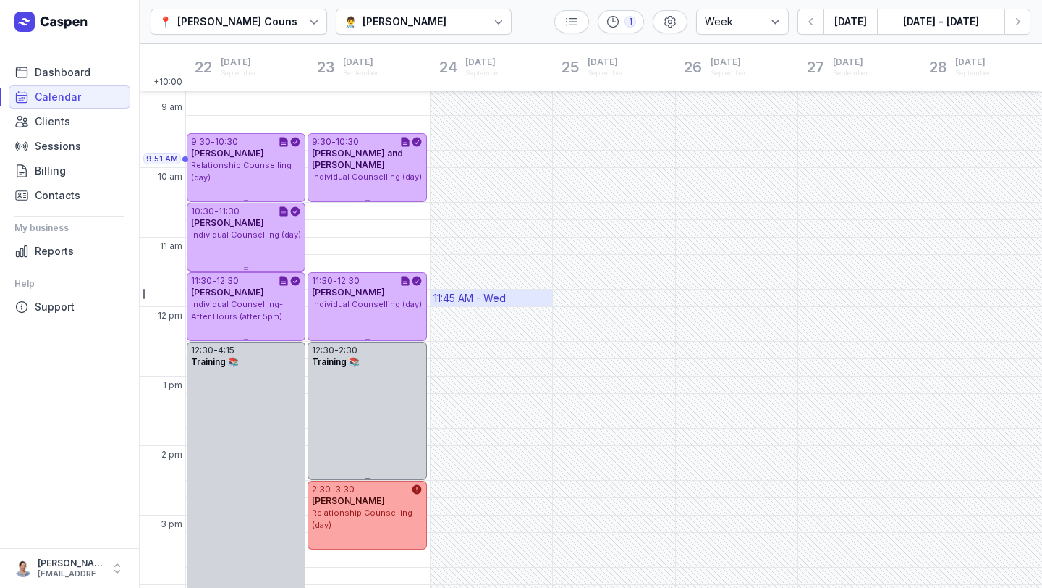
scroll to position [64, 0]
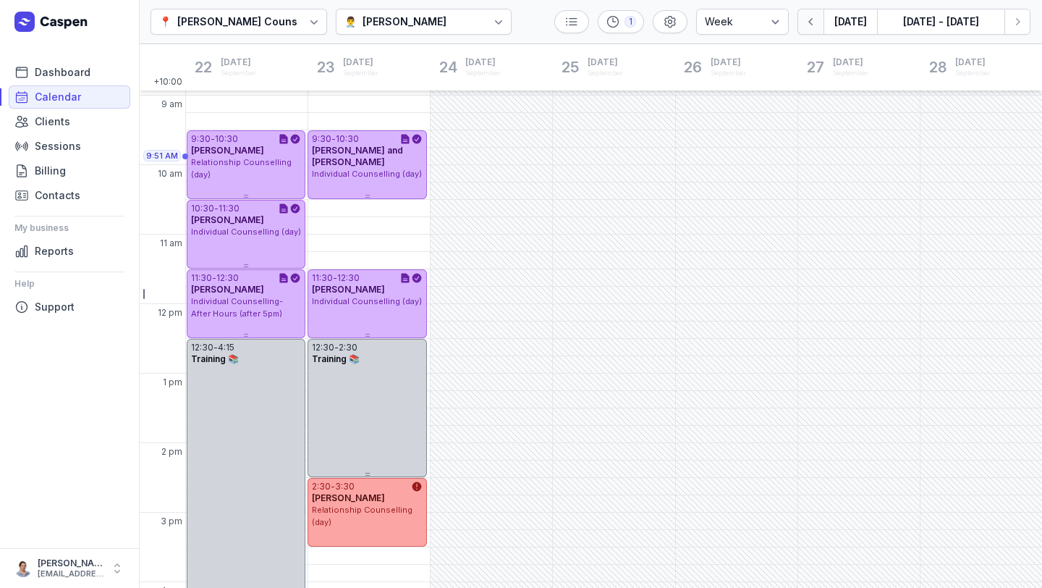
click at [806, 25] on icon "button" at bounding box center [811, 21] width 14 height 14
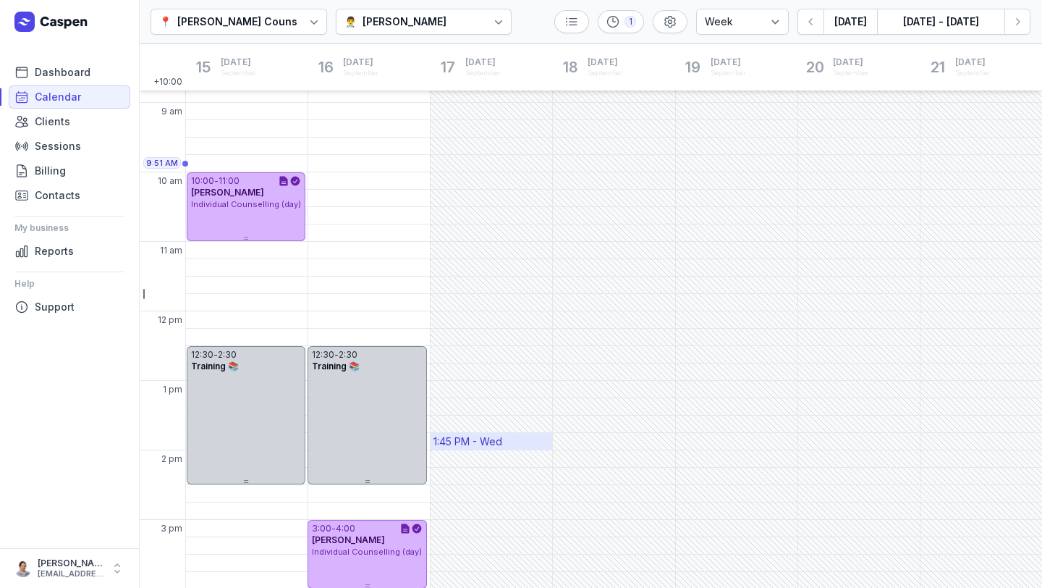
scroll to position [58, 0]
click at [816, 30] on button "button" at bounding box center [810, 22] width 26 height 26
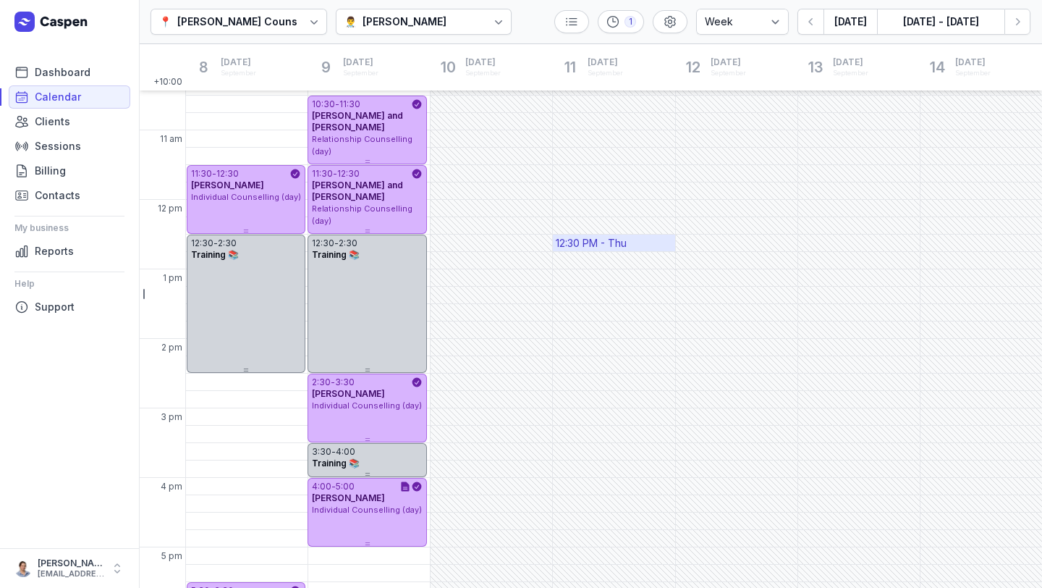
scroll to position [145, 0]
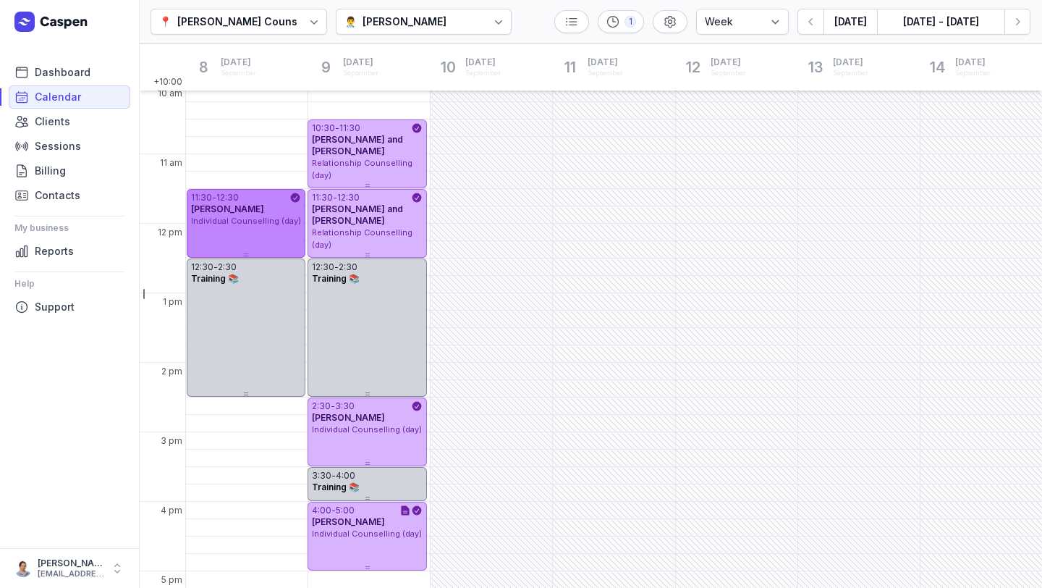
click at [262, 208] on div "[PERSON_NAME]" at bounding box center [246, 209] width 110 height 12
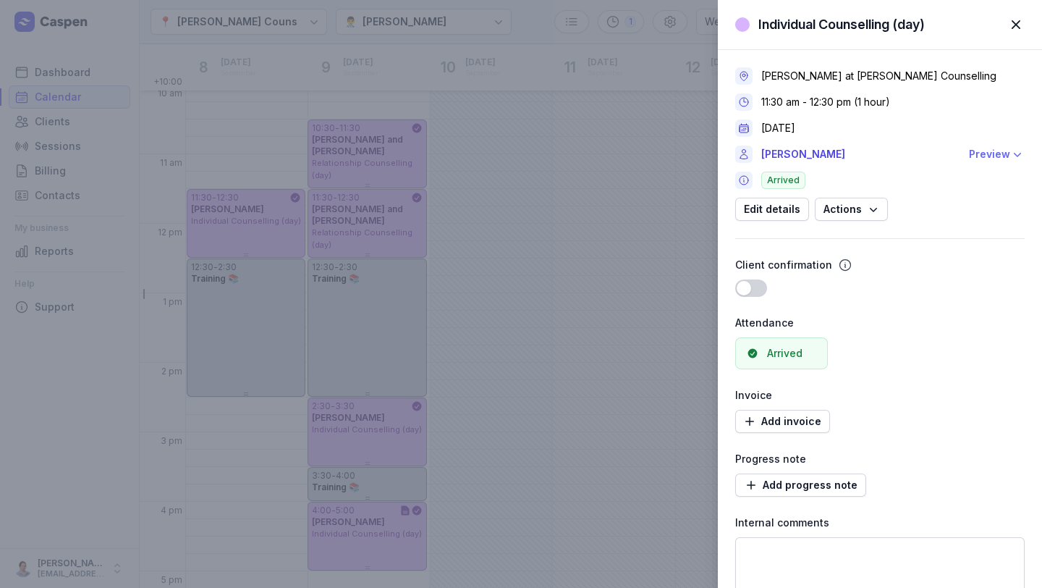
click at [999, 147] on div "Preview" at bounding box center [989, 153] width 41 height 17
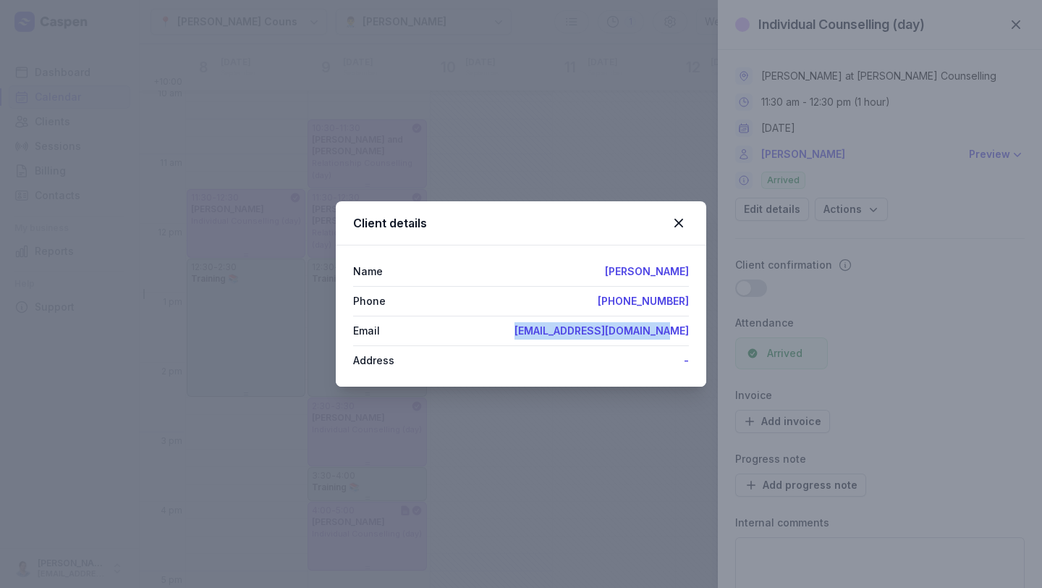
drag, startPoint x: 538, startPoint y: 332, endPoint x: 732, endPoint y: 338, distance: 193.3
click at [732, 338] on div "Client details Name [PERSON_NAME] Phone [PHONE_NUMBER] Email [EMAIL_ADDRESS][DO…" at bounding box center [521, 294] width 1042 height 588
copy link "[EMAIL_ADDRESS][DOMAIN_NAME]"
click at [682, 217] on icon at bounding box center [678, 222] width 17 height 17
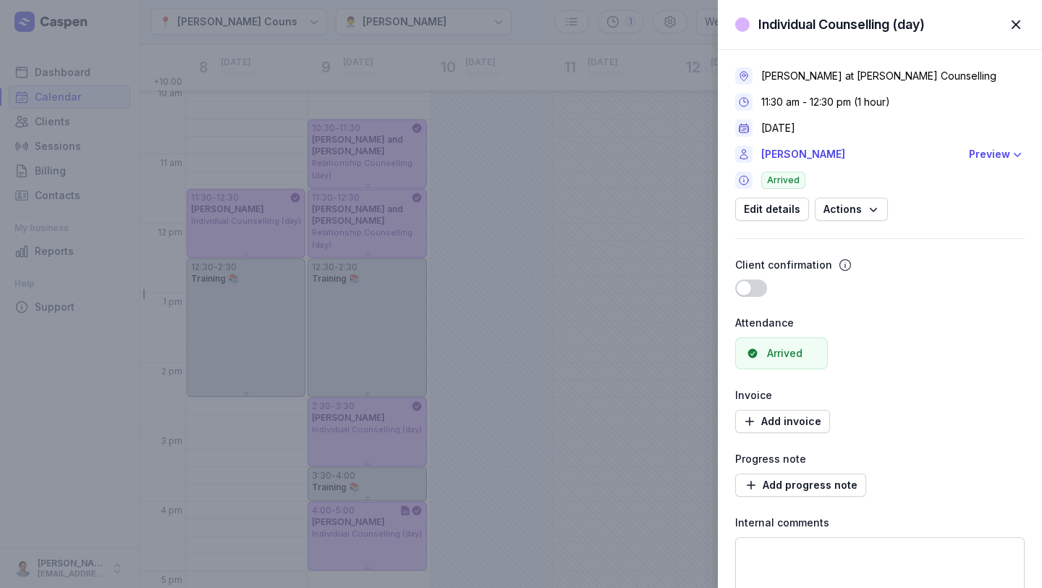
click at [1012, 24] on span "button" at bounding box center [1016, 25] width 32 height 32
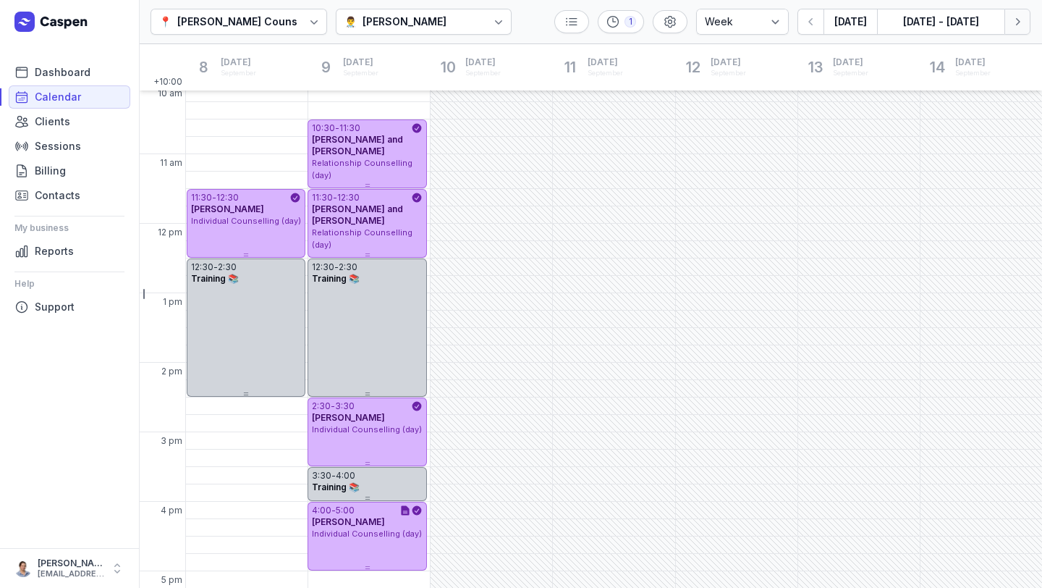
click at [1029, 17] on button "Next week" at bounding box center [1017, 22] width 26 height 26
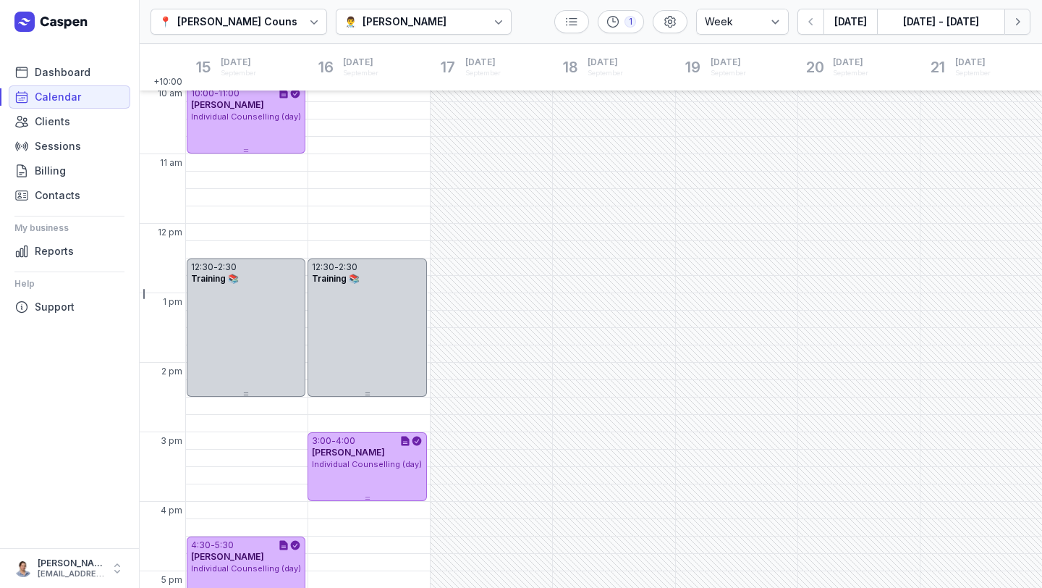
click at [1012, 9] on button "Next week" at bounding box center [1017, 22] width 26 height 26
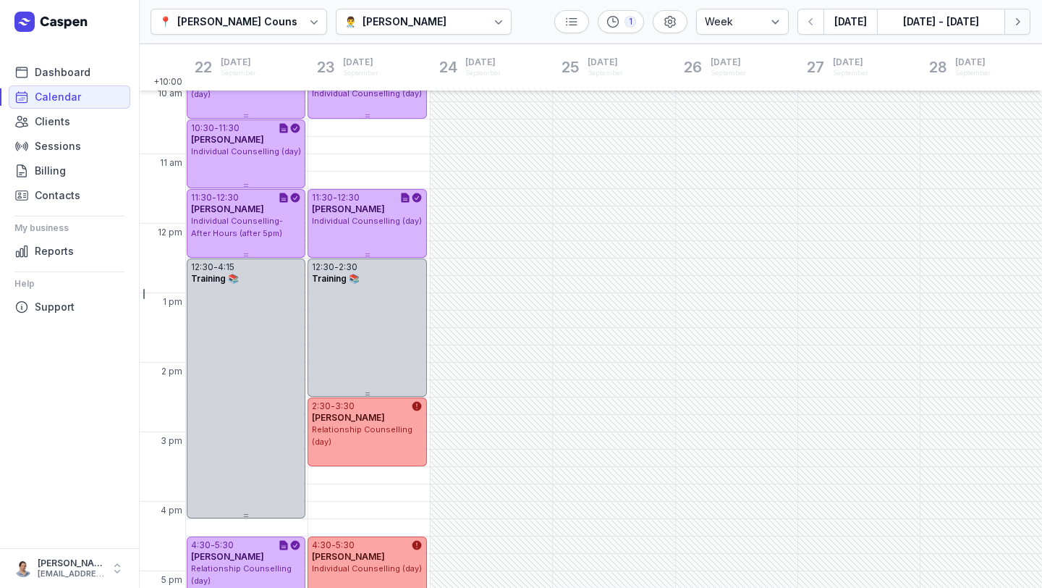
click at [1012, 9] on button "Next week" at bounding box center [1017, 22] width 26 height 26
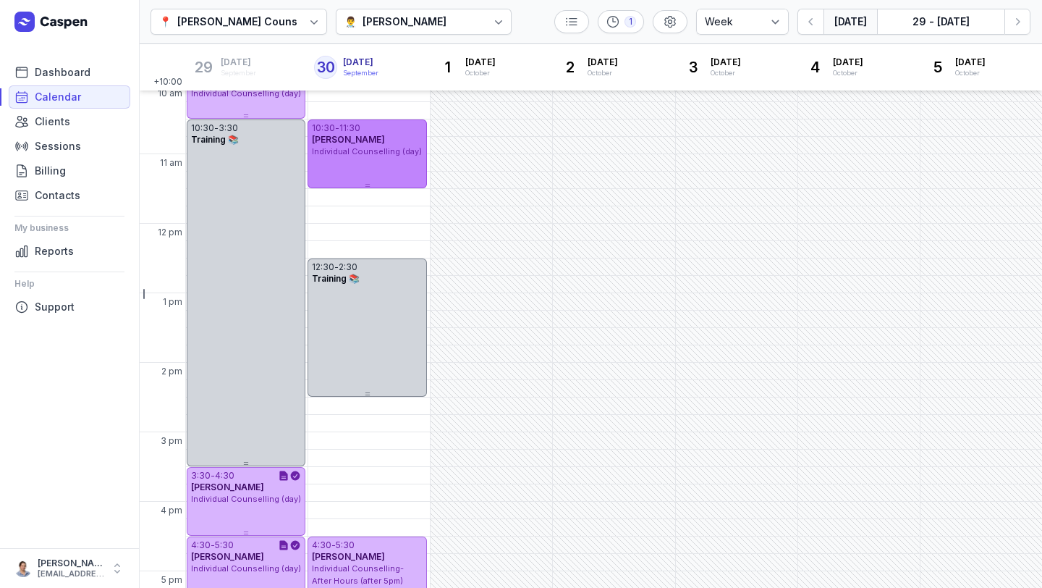
click at [366, 174] on div "10:30 - 11:30 [PERSON_NAME] Individual Counselling (day)" at bounding box center [367, 153] width 119 height 69
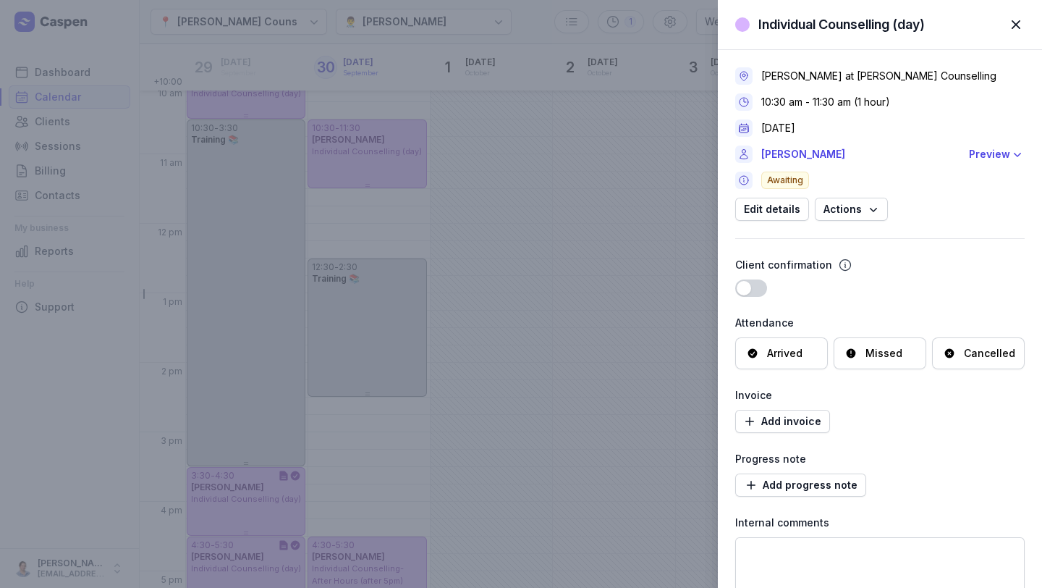
click at [1023, 20] on span "button" at bounding box center [1016, 25] width 32 height 32
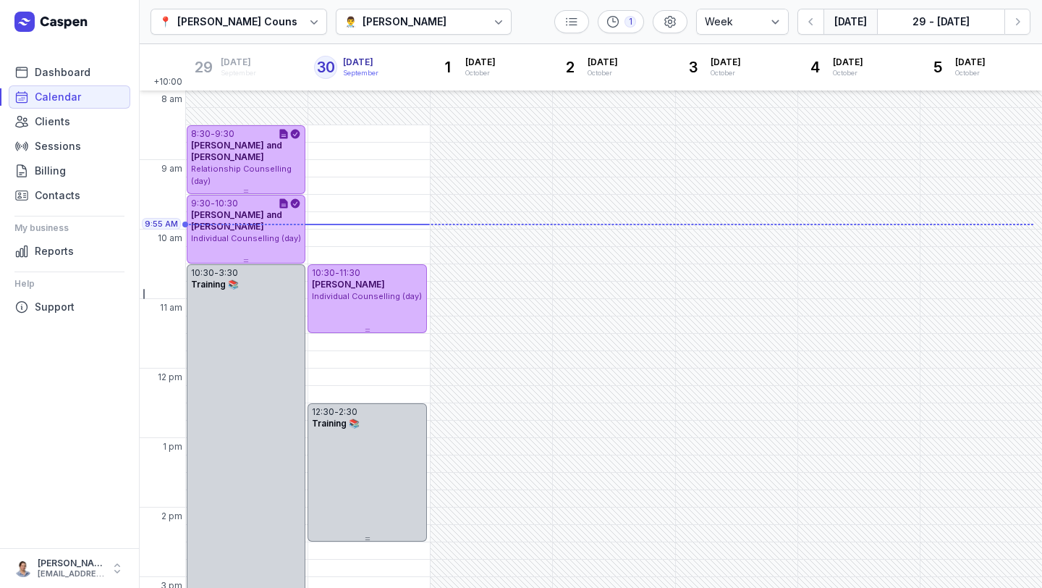
scroll to position [1, 0]
click at [365, 203] on div "9:30 AM - Tue" at bounding box center [345, 202] width 68 height 14
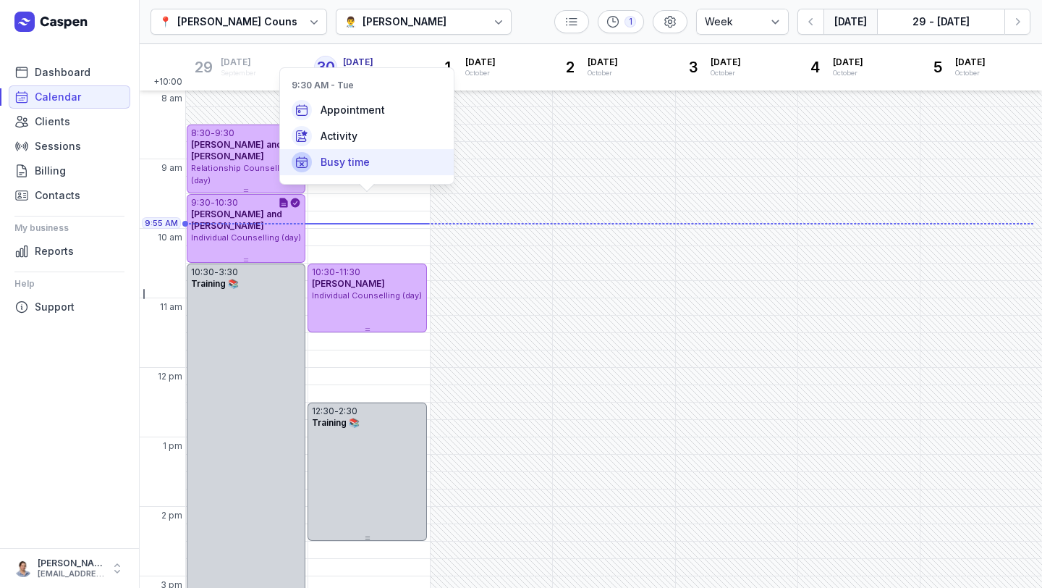
click at [362, 160] on span "Busy time" at bounding box center [345, 162] width 49 height 14
select select
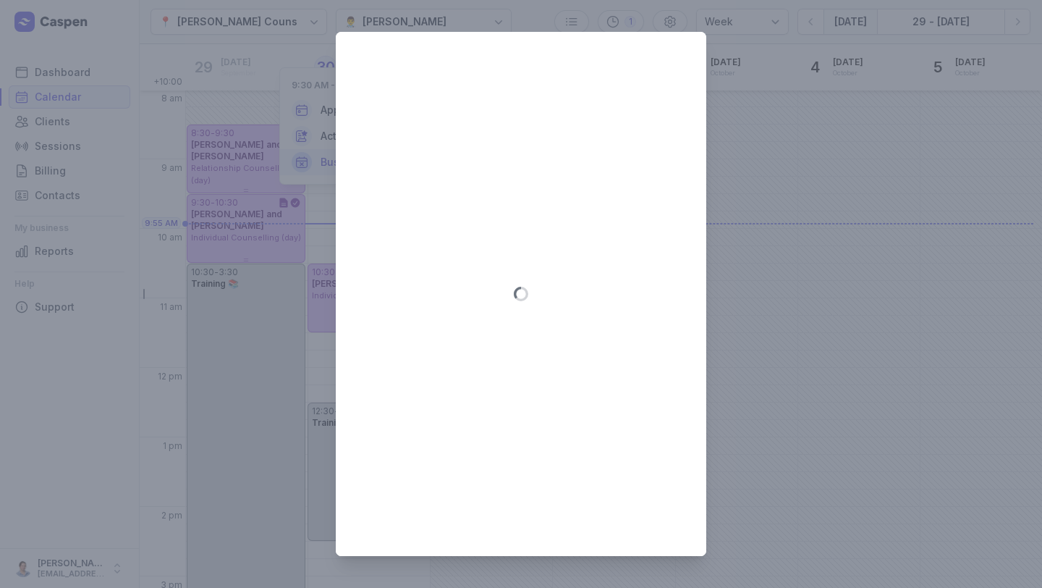
type input "[DATE]"
select select "9:30"
select select "10:30"
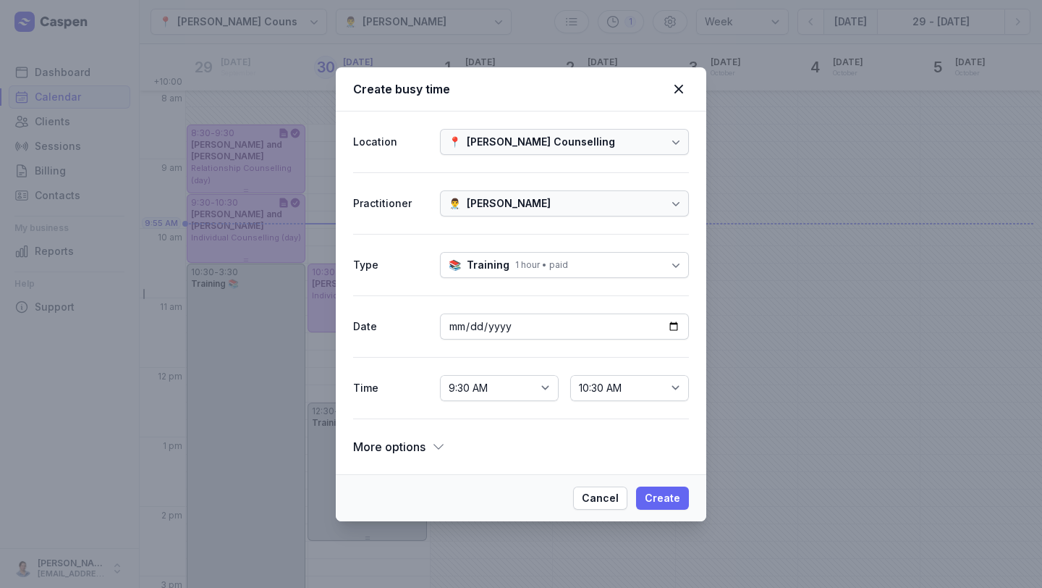
click at [666, 494] on span "Create" at bounding box center [662, 497] width 35 height 17
select select
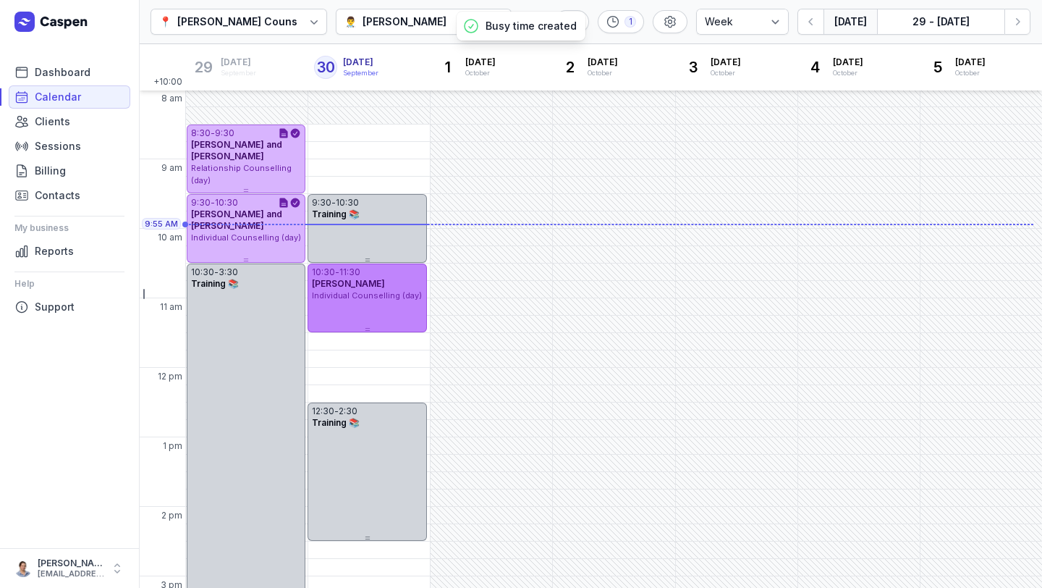
click at [339, 266] on div "-" at bounding box center [337, 272] width 4 height 12
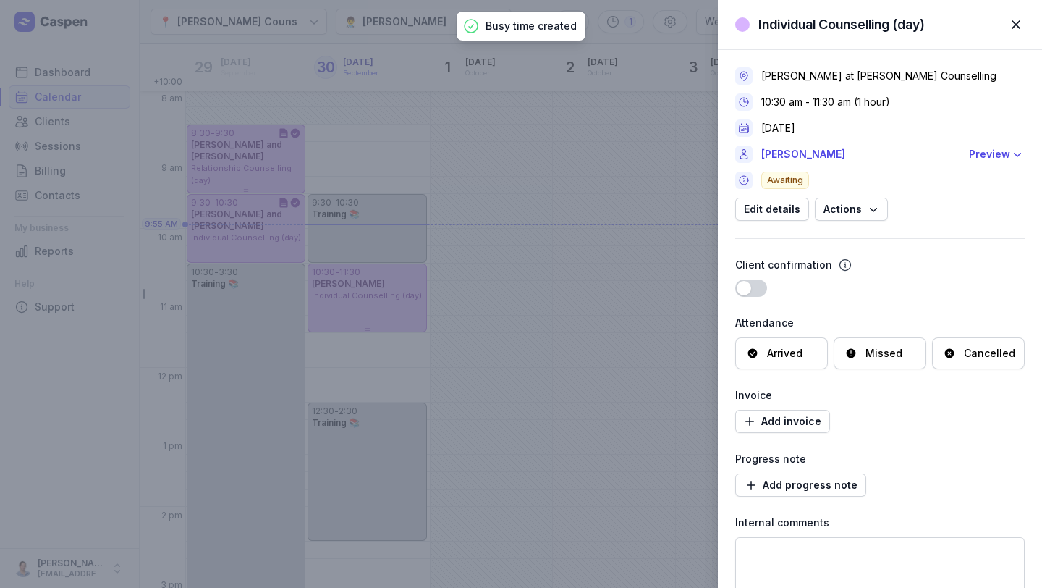
click at [346, 244] on div "Individual Counselling (day) Close panel [PERSON_NAME] at [PERSON_NAME] Counsel…" at bounding box center [521, 294] width 1042 height 588
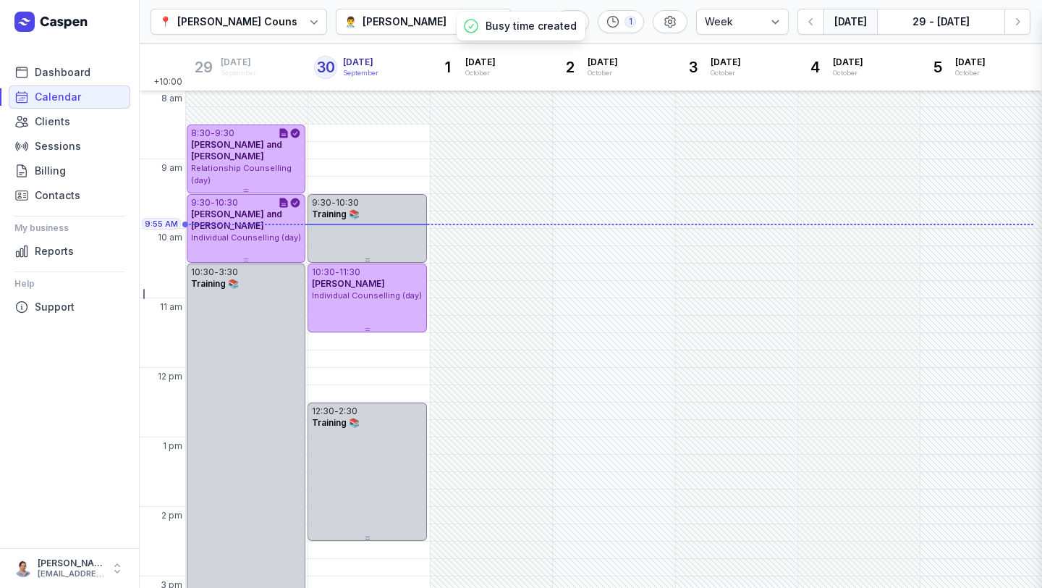
click at [376, 223] on div "Individual Counselling (day) Close panel [PERSON_NAME] at [PERSON_NAME] Counsel…" at bounding box center [521, 294] width 1042 height 588
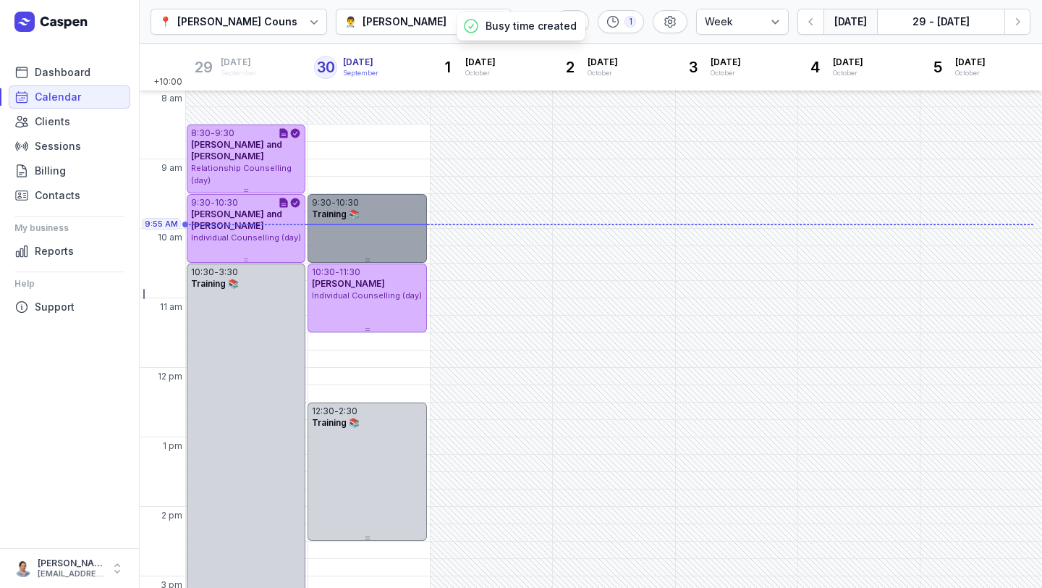
click at [384, 234] on div "9:30 - 10:30 Training 📚" at bounding box center [367, 228] width 119 height 69
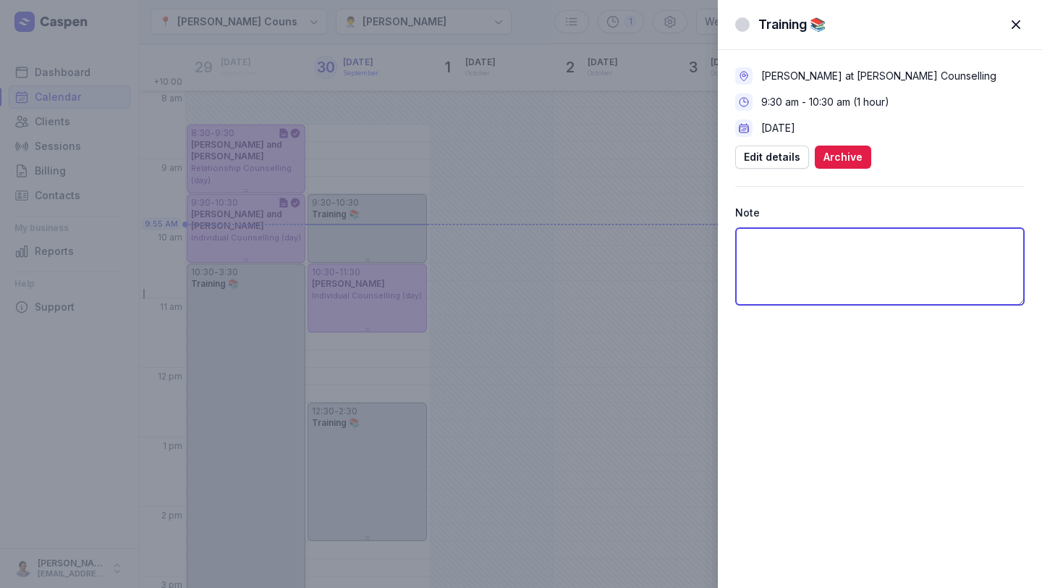
click at [846, 245] on textarea at bounding box center [879, 266] width 289 height 78
type textarea "Admin: email MG; email CM; email: MS"
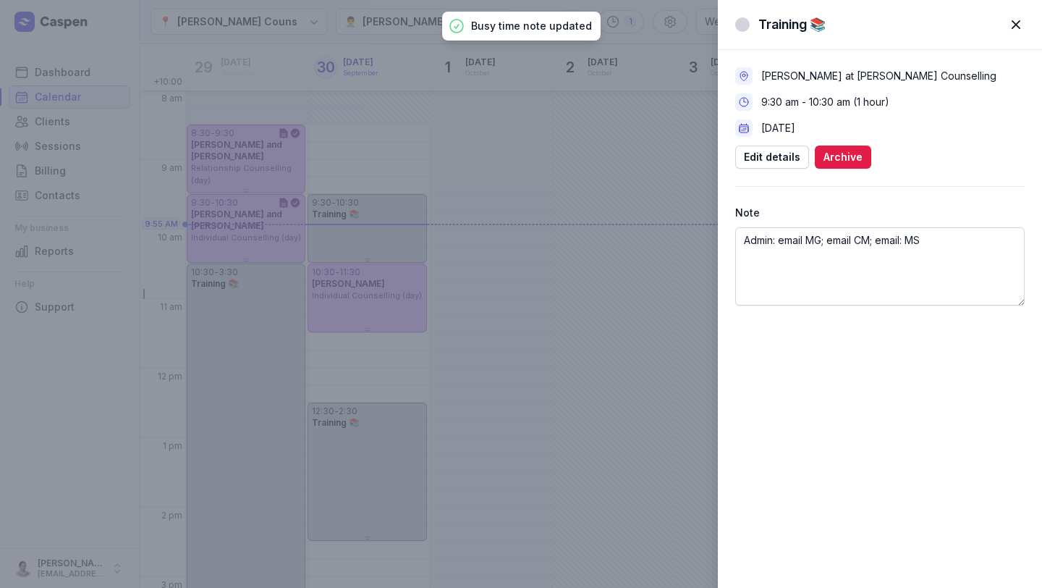
click at [1017, 20] on span "button" at bounding box center [1016, 25] width 32 height 32
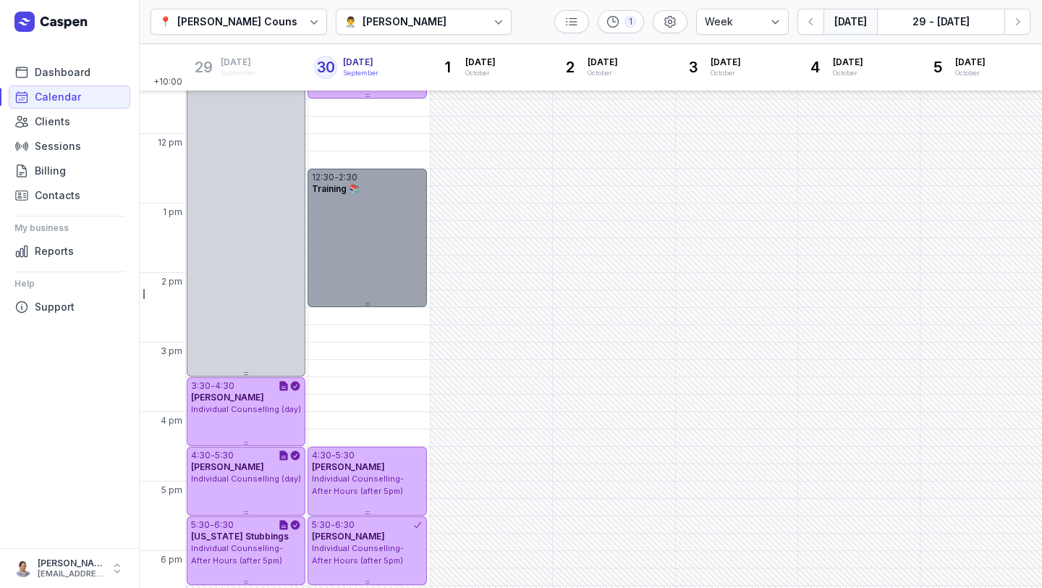
scroll to position [336, 0]
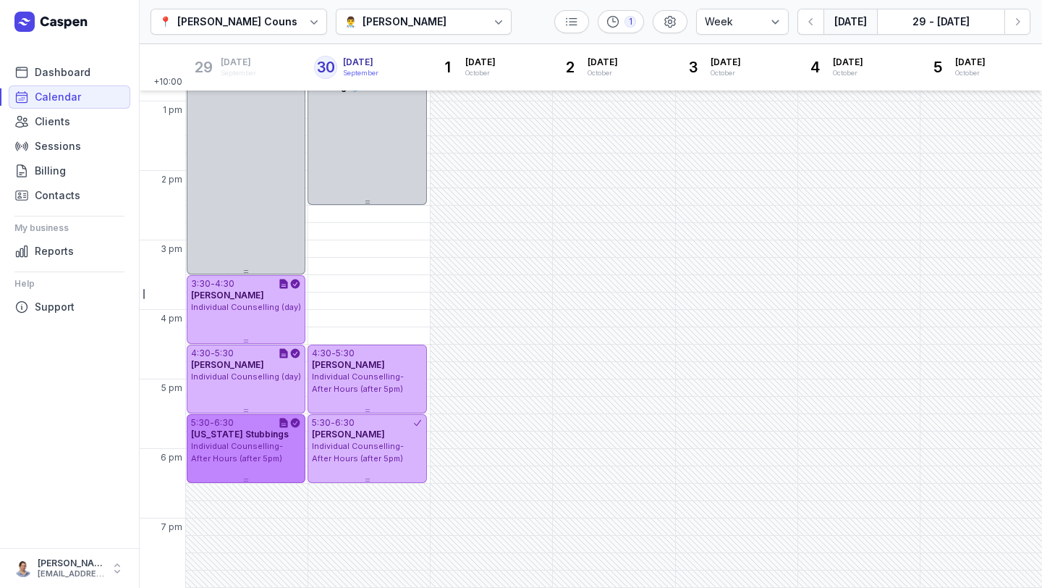
click at [244, 446] on span "Individual Counselling- After Hours (after 5pm)" at bounding box center [237, 452] width 92 height 22
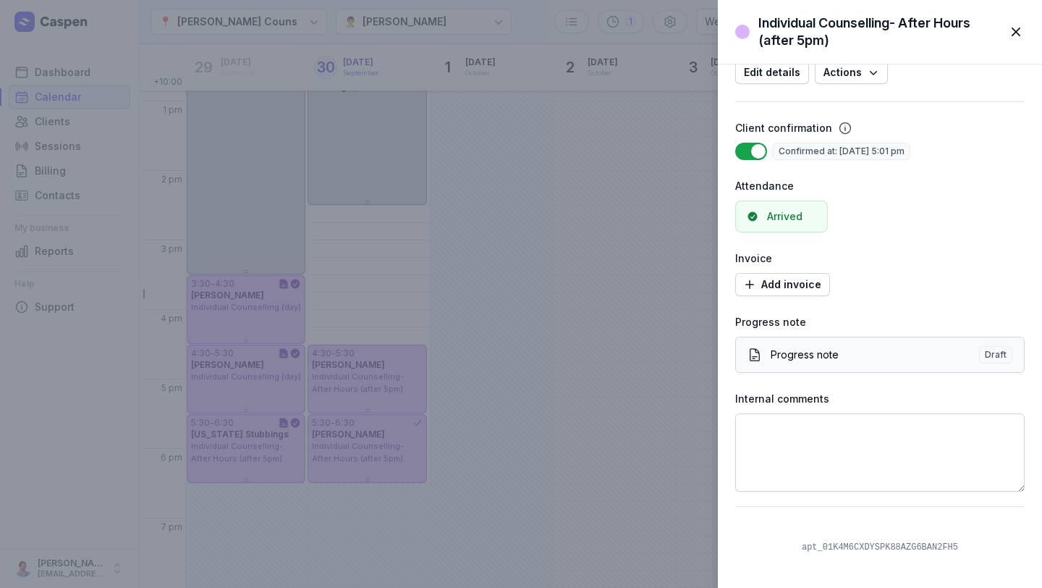
scroll to position [0, 0]
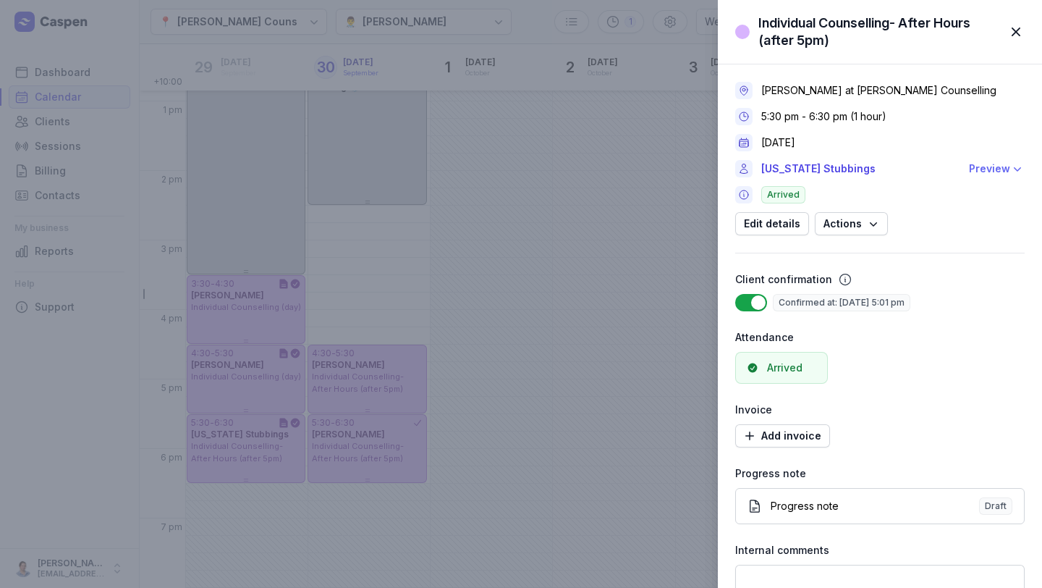
click at [1001, 164] on div "Preview" at bounding box center [989, 168] width 41 height 17
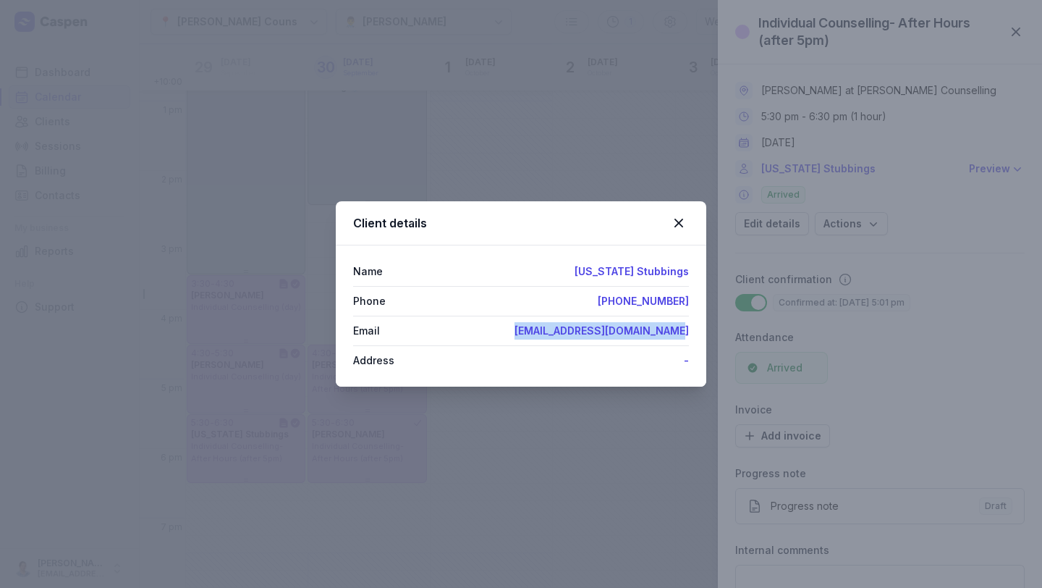
drag, startPoint x: 526, startPoint y: 333, endPoint x: 848, endPoint y: 326, distance: 322.1
click at [848, 326] on div "Client details Name [US_STATE] Stubbings Phone [PHONE_NUMBER] Email [EMAIL_ADDR…" at bounding box center [521, 294] width 1042 height 588
copy link "[EMAIL_ADDRESS][DOMAIN_NAME]"
click at [680, 230] on icon at bounding box center [678, 222] width 17 height 17
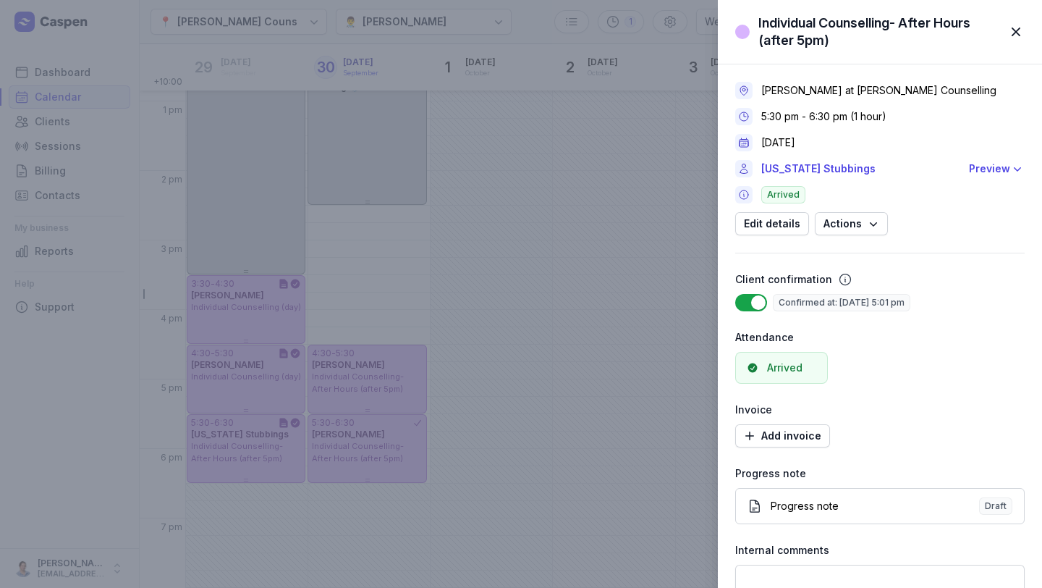
click at [1018, 29] on span "button" at bounding box center [1016, 32] width 32 height 32
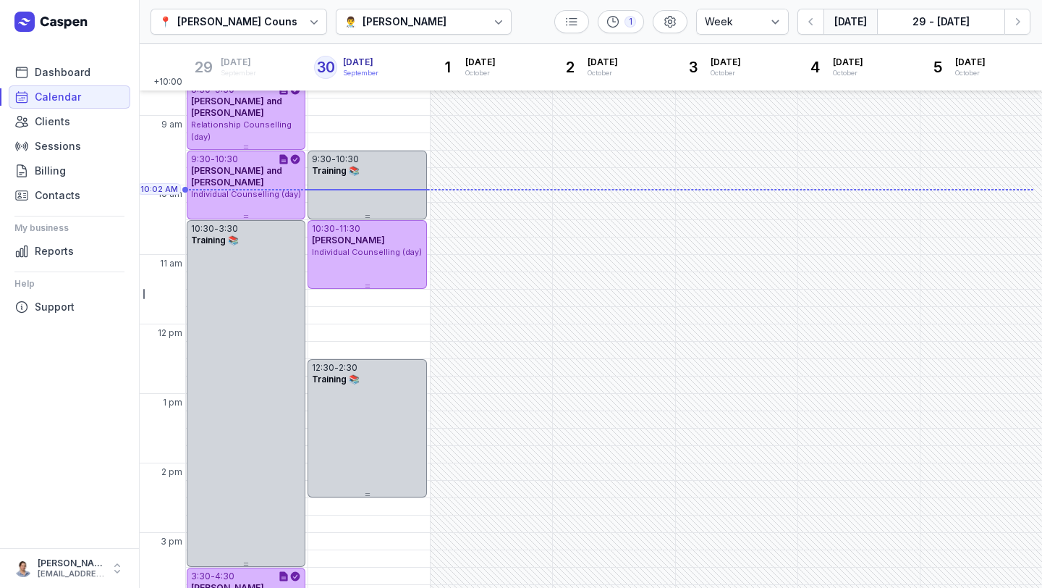
scroll to position [46, 0]
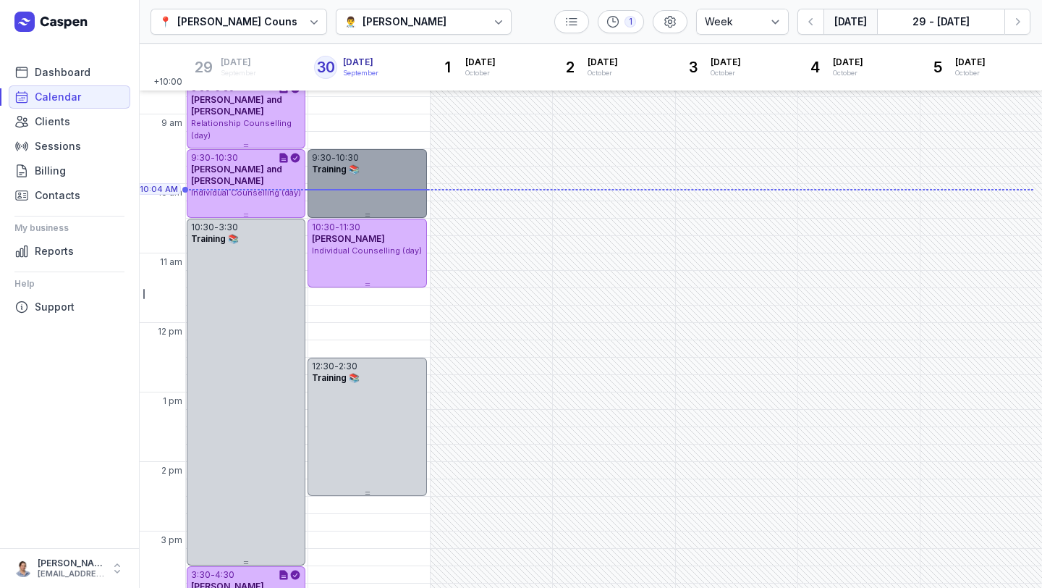
click at [352, 179] on div "9:30 - 10:30 Training 📚" at bounding box center [367, 183] width 119 height 69
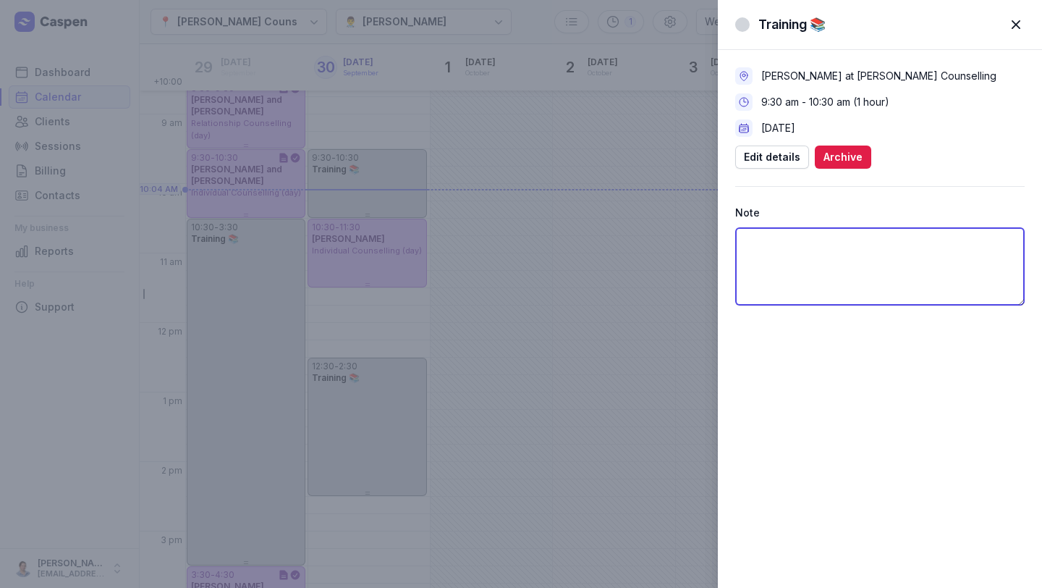
click at [965, 243] on textarea at bounding box center [879, 266] width 289 height 78
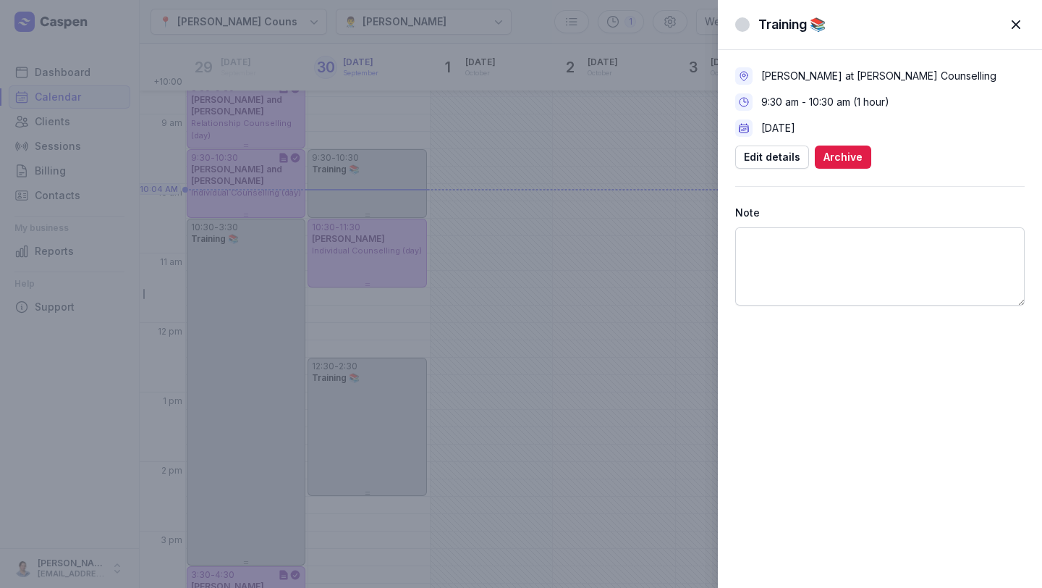
click at [1015, 22] on span "button" at bounding box center [1016, 25] width 32 height 32
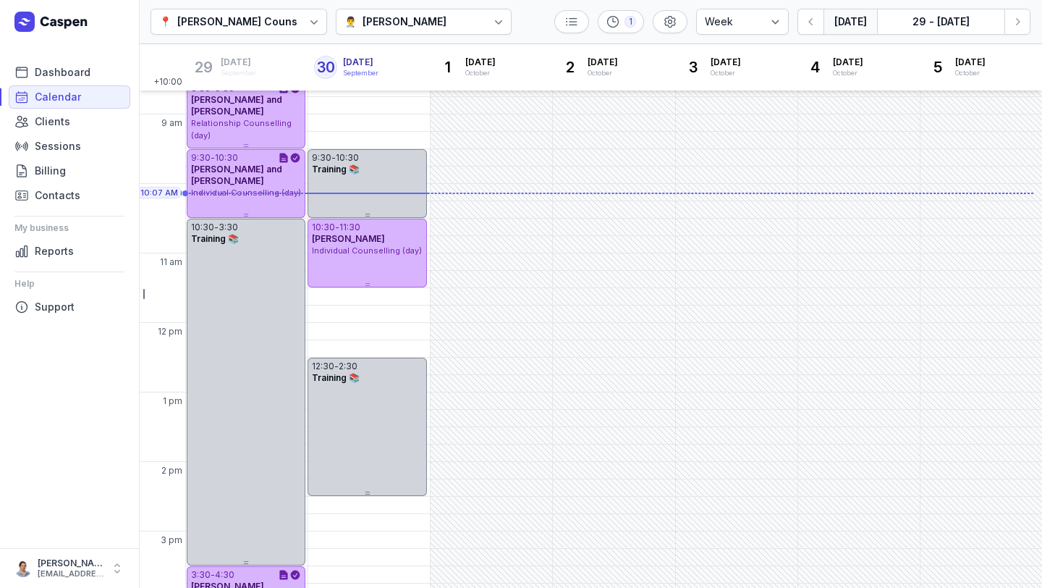
click at [426, 27] on div "[PERSON_NAME]" at bounding box center [405, 21] width 84 height 17
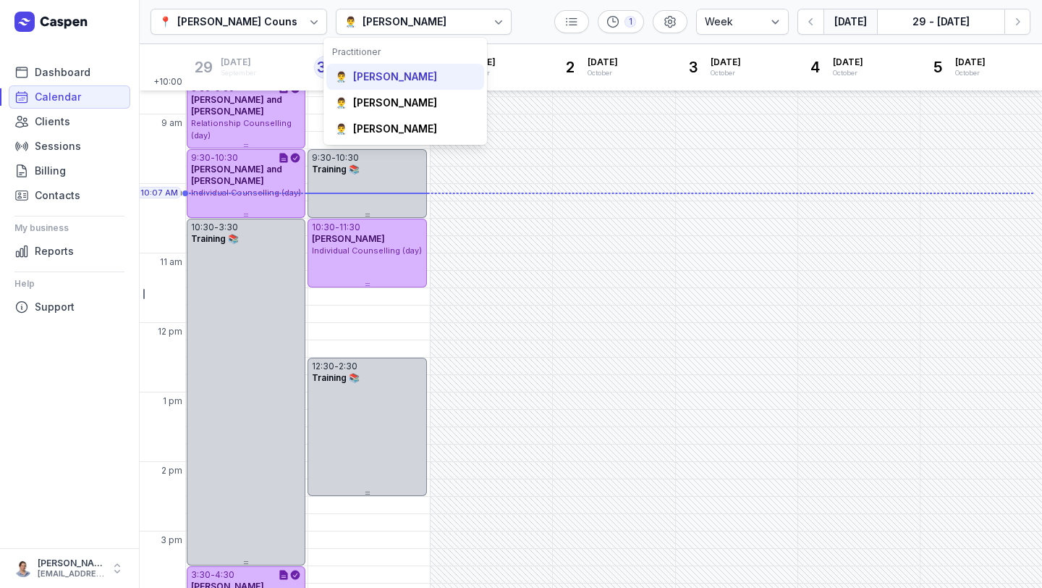
click at [412, 75] on div "[PERSON_NAME]" at bounding box center [395, 76] width 84 height 14
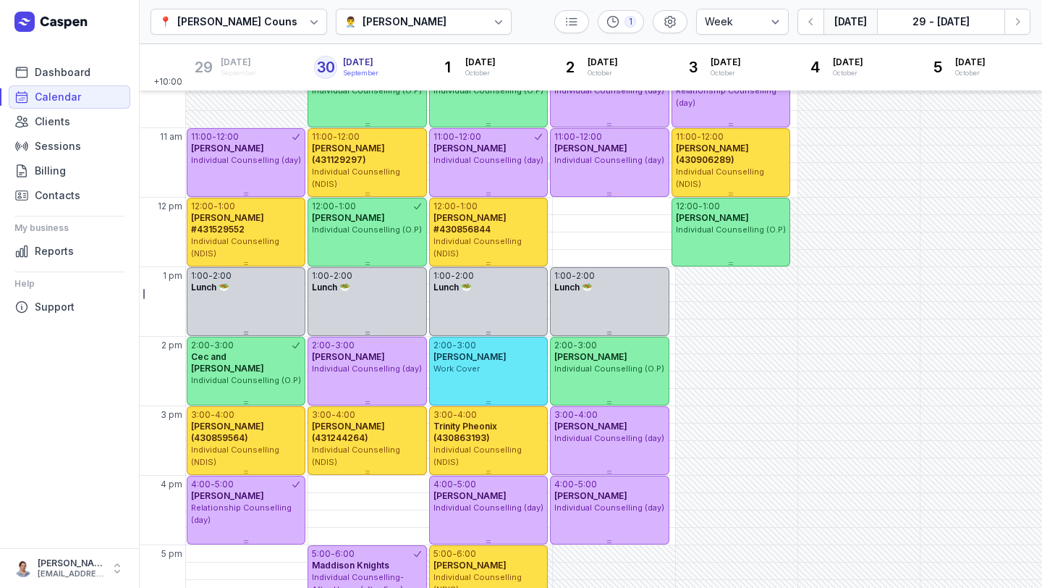
scroll to position [227, 0]
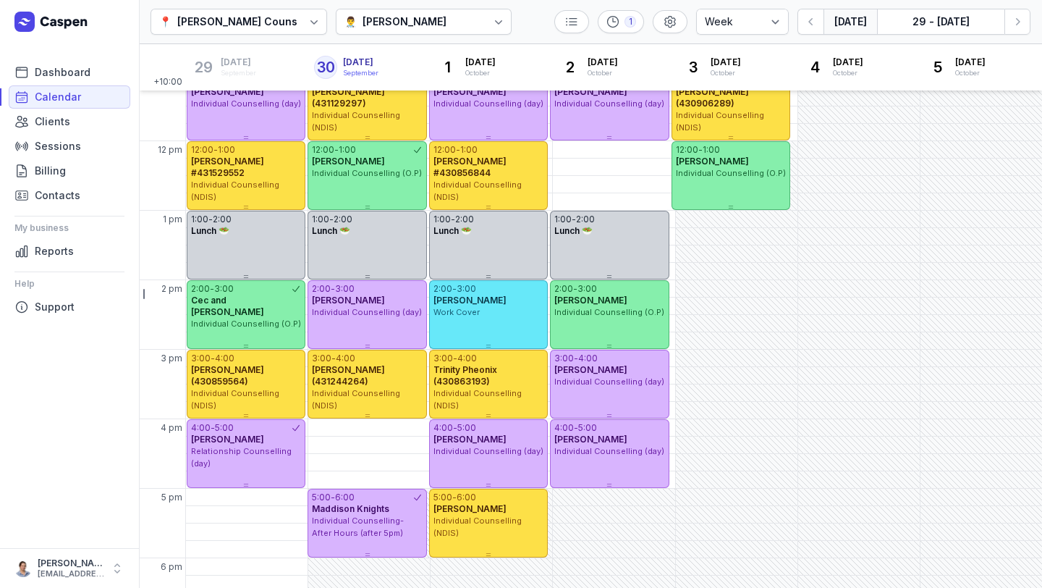
click at [423, 14] on div "[PERSON_NAME]" at bounding box center [405, 21] width 84 height 17
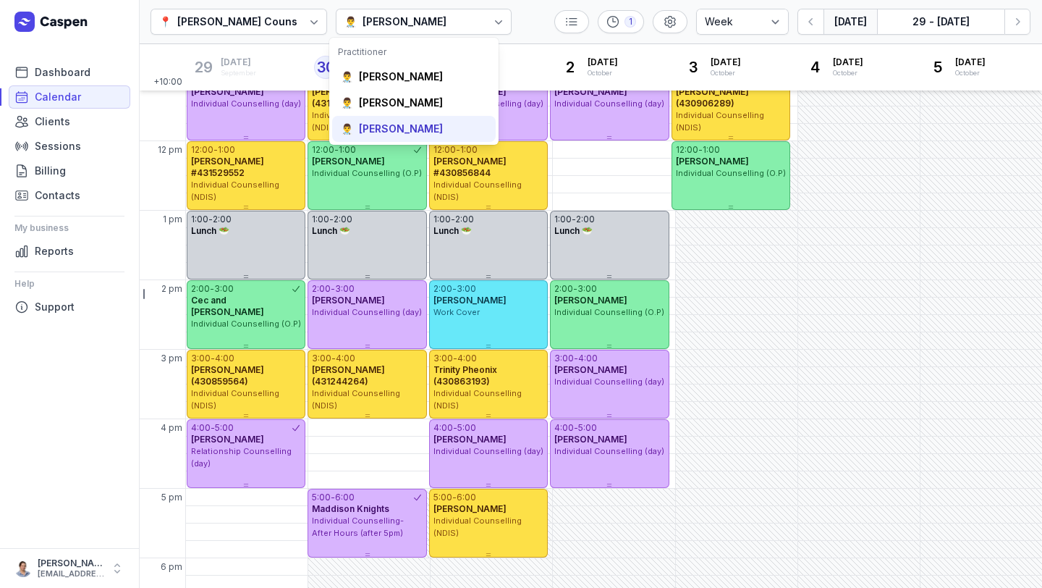
click at [396, 132] on div "[PERSON_NAME]" at bounding box center [401, 129] width 84 height 14
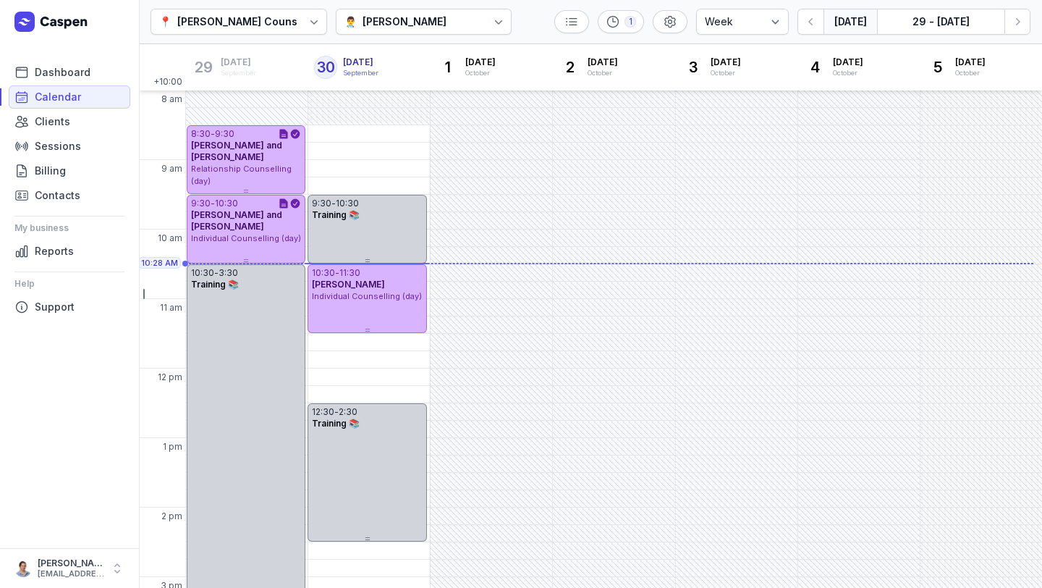
click at [850, 20] on button "[DATE]" at bounding box center [851, 22] width 54 height 26
click at [53, 94] on span "Calendar" at bounding box center [58, 96] width 46 height 17
